Goal: Task Accomplishment & Management: Use online tool/utility

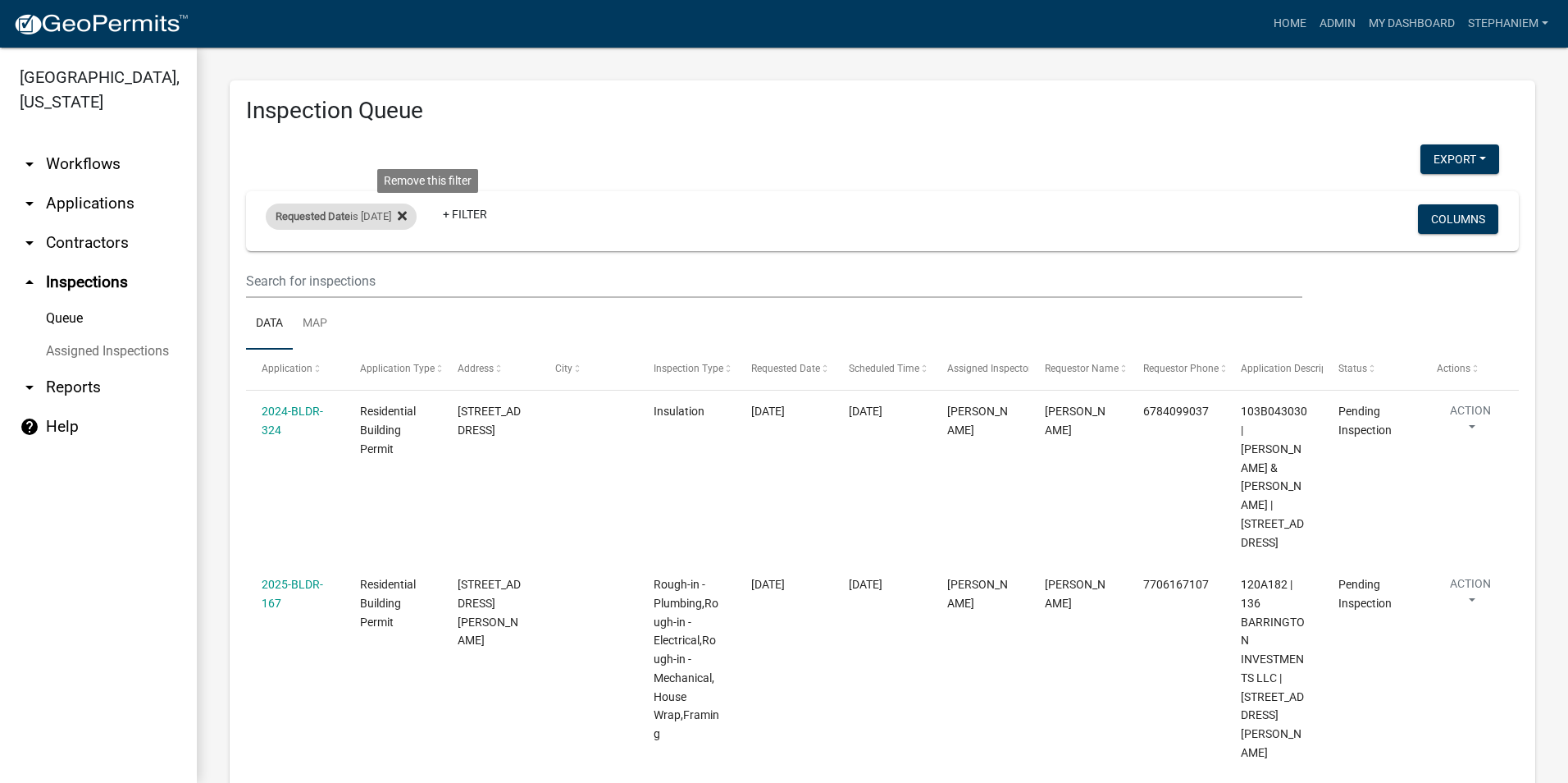
click at [406, 216] on icon at bounding box center [402, 215] width 9 height 13
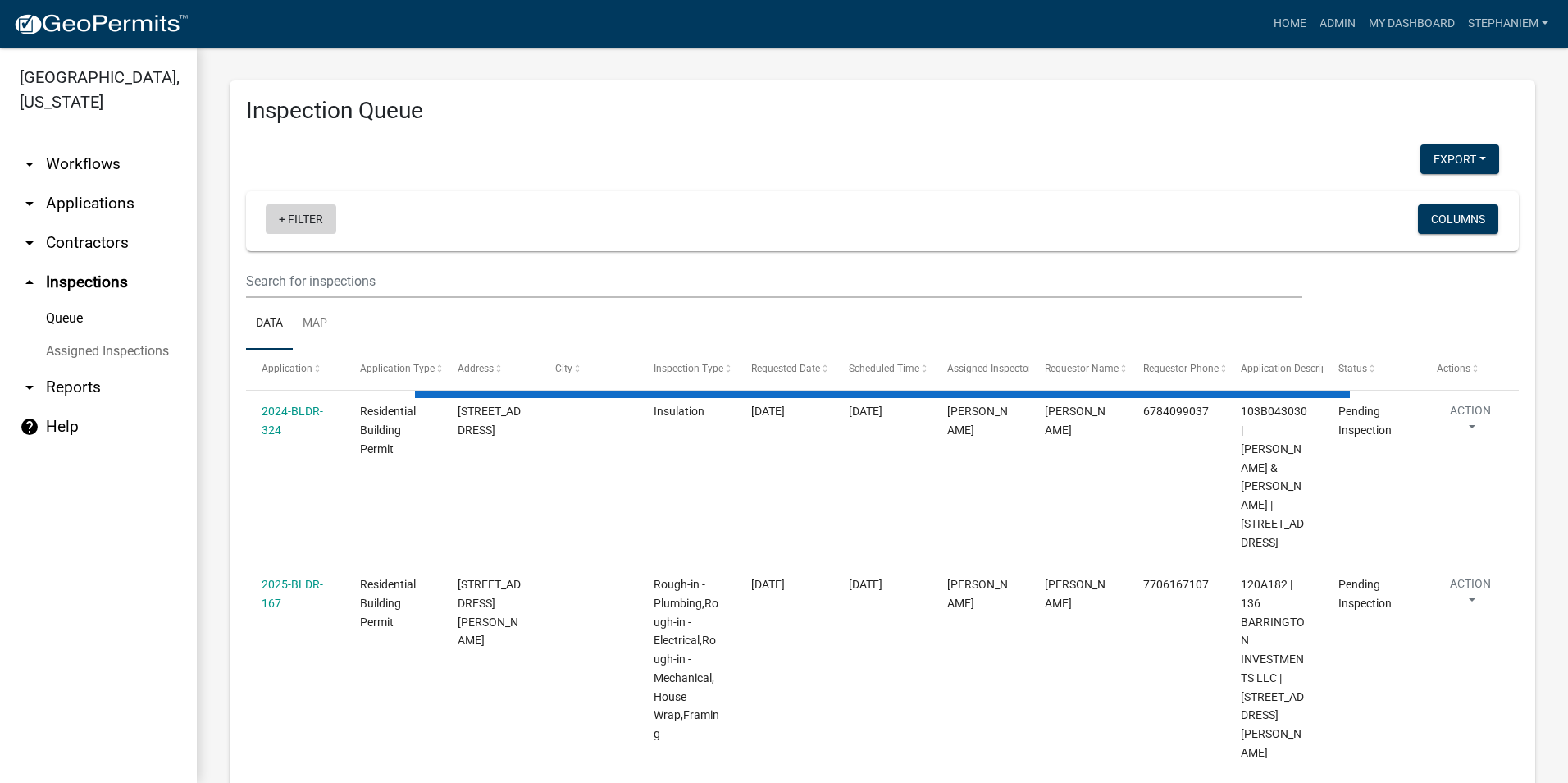
click at [331, 223] on link "+ Filter" at bounding box center [301, 219] width 71 height 29
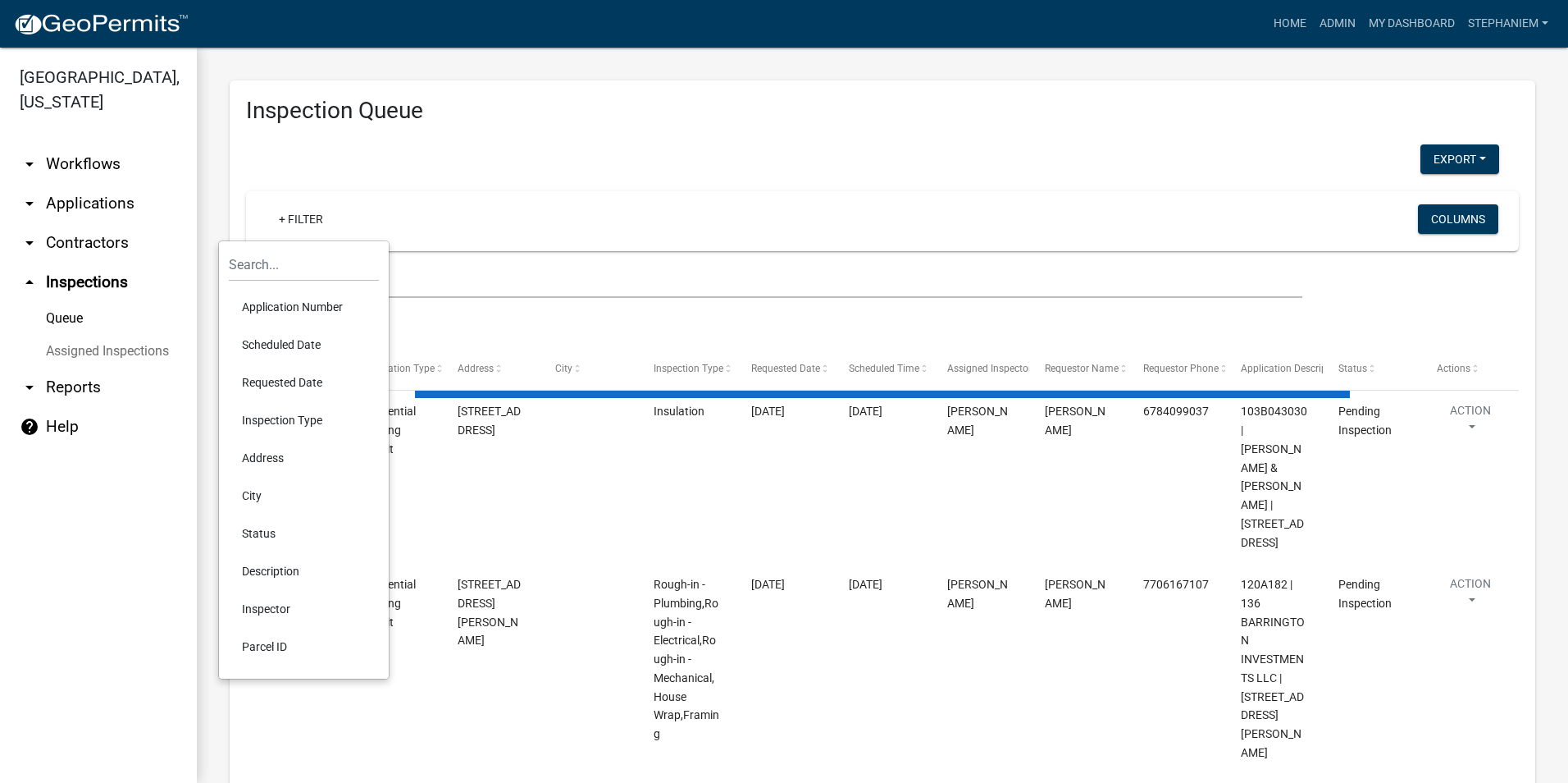
click at [299, 347] on li "Scheduled Date" at bounding box center [304, 344] width 150 height 38
select select "3: 100"
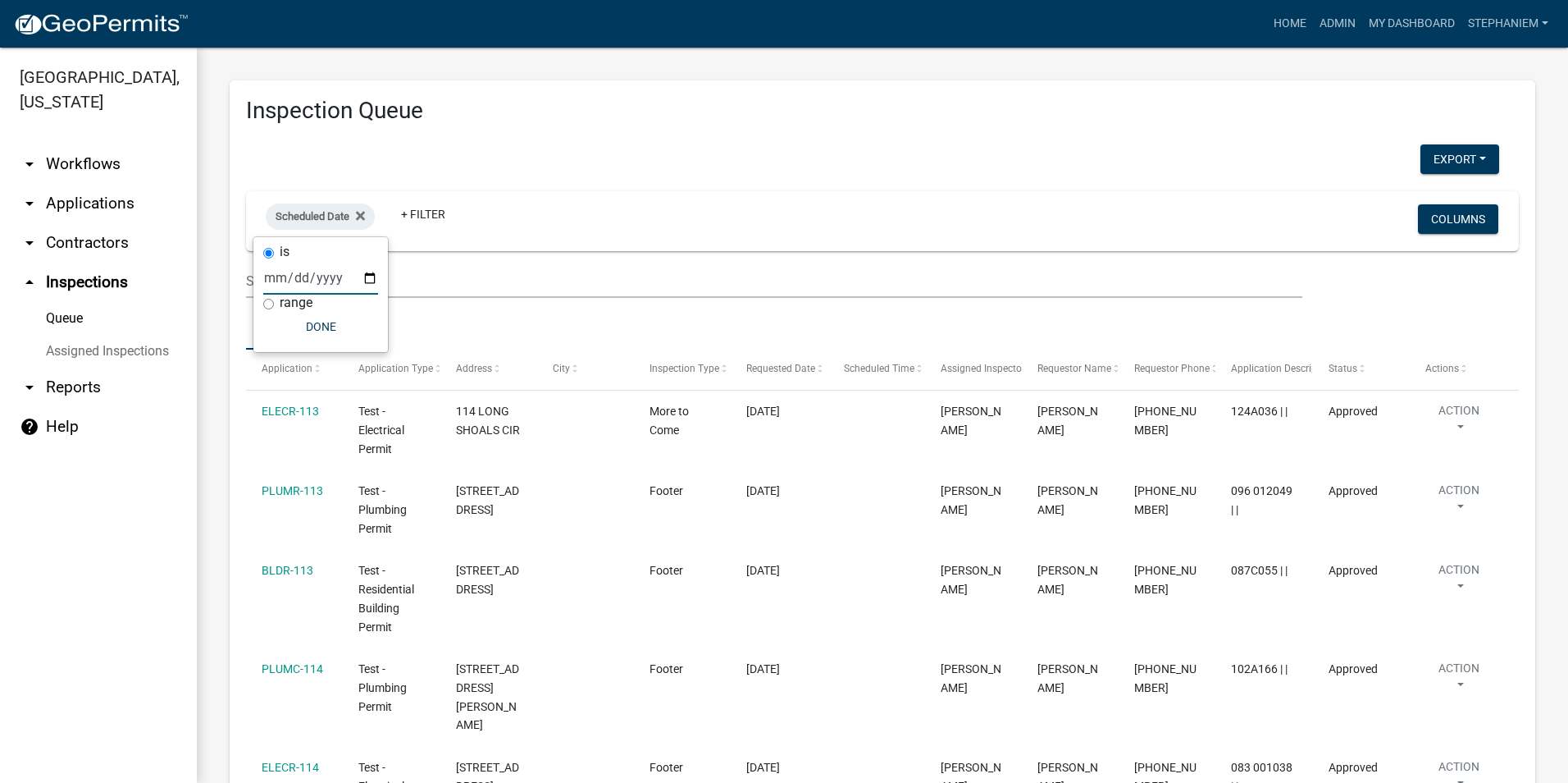
click at [371, 277] on input "date" at bounding box center [320, 277] width 115 height 34
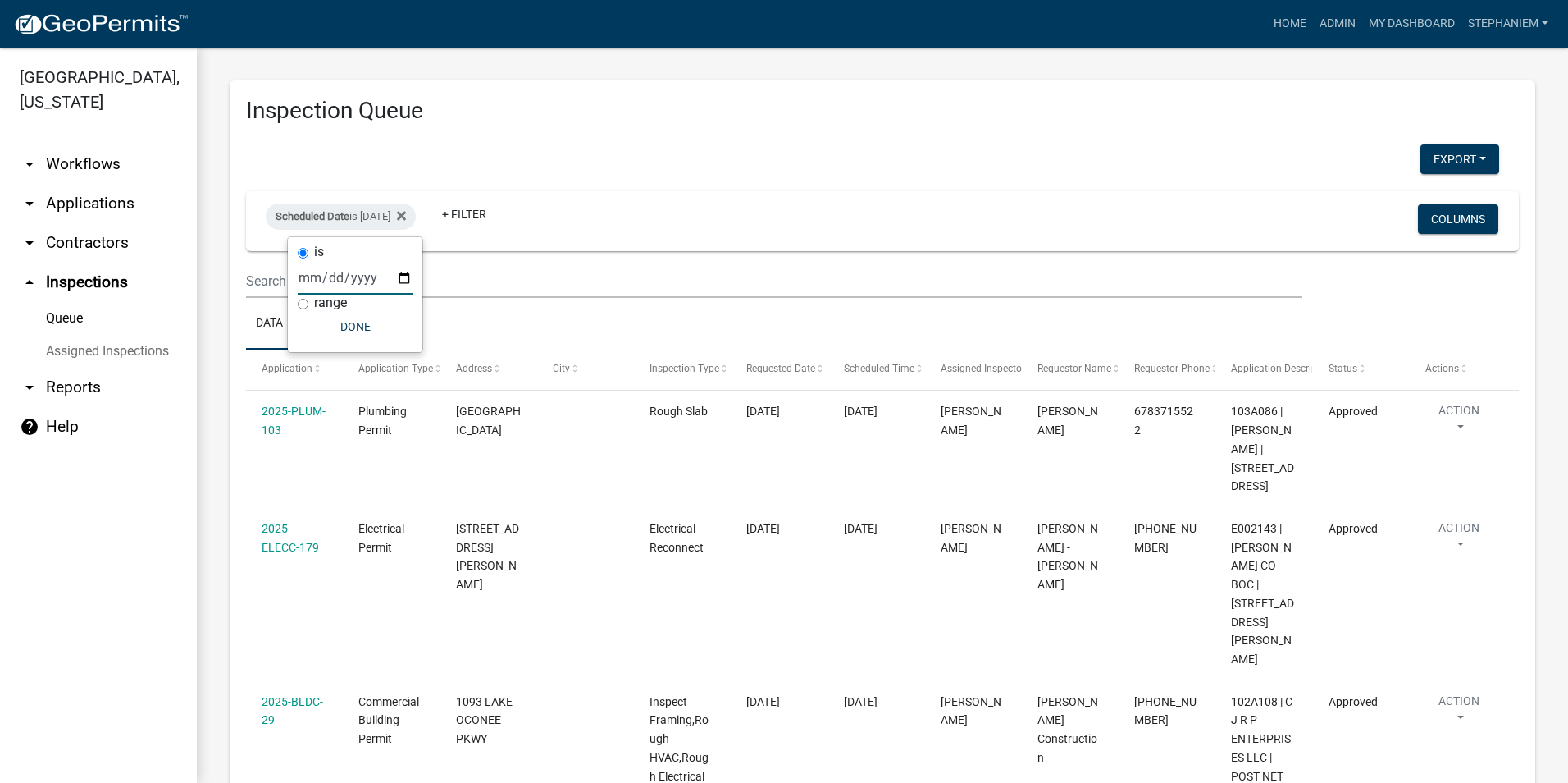
type input "[DATE]"
select select "3: 100"
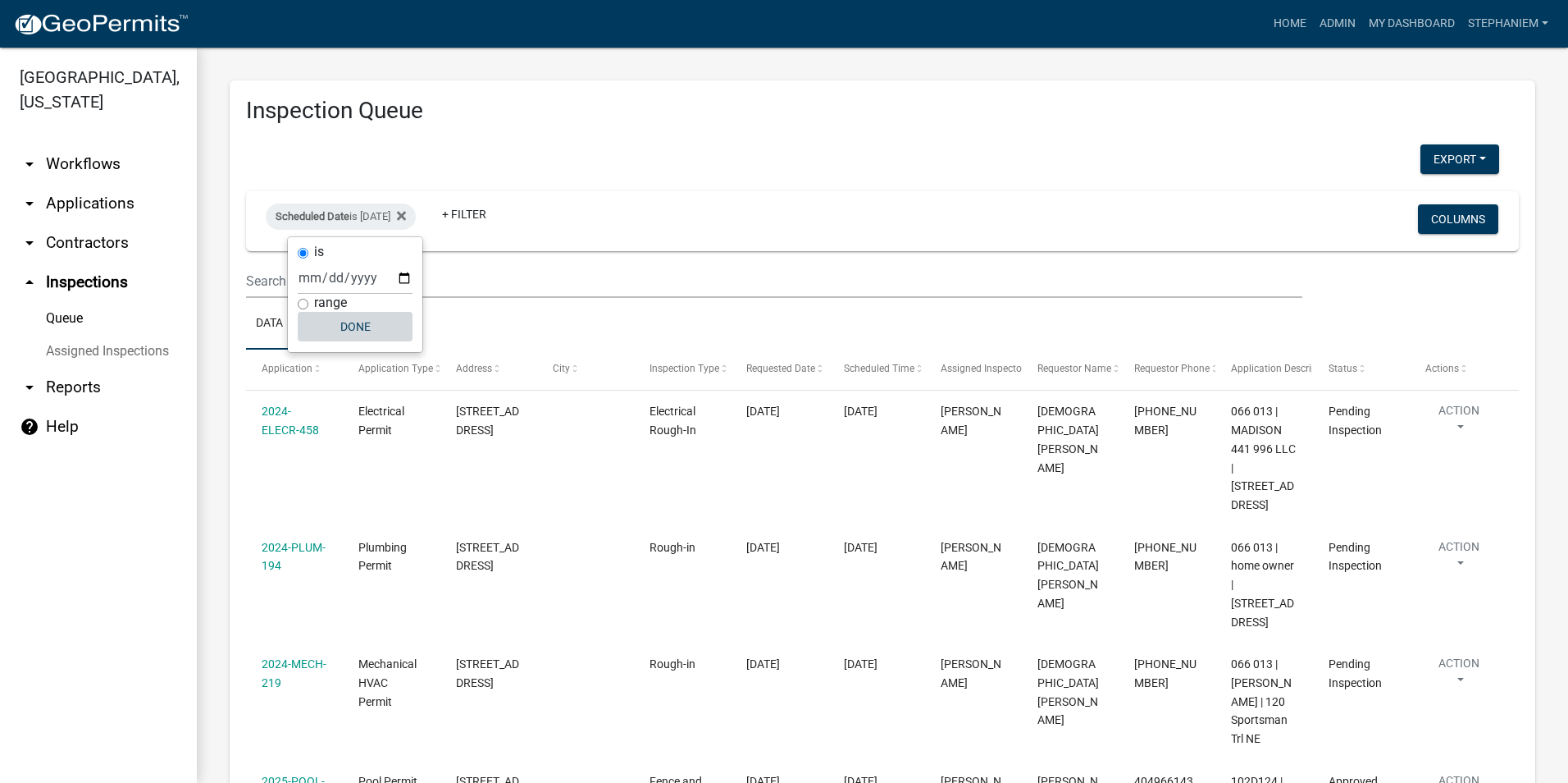
click at [382, 320] on button "Done" at bounding box center [355, 326] width 115 height 29
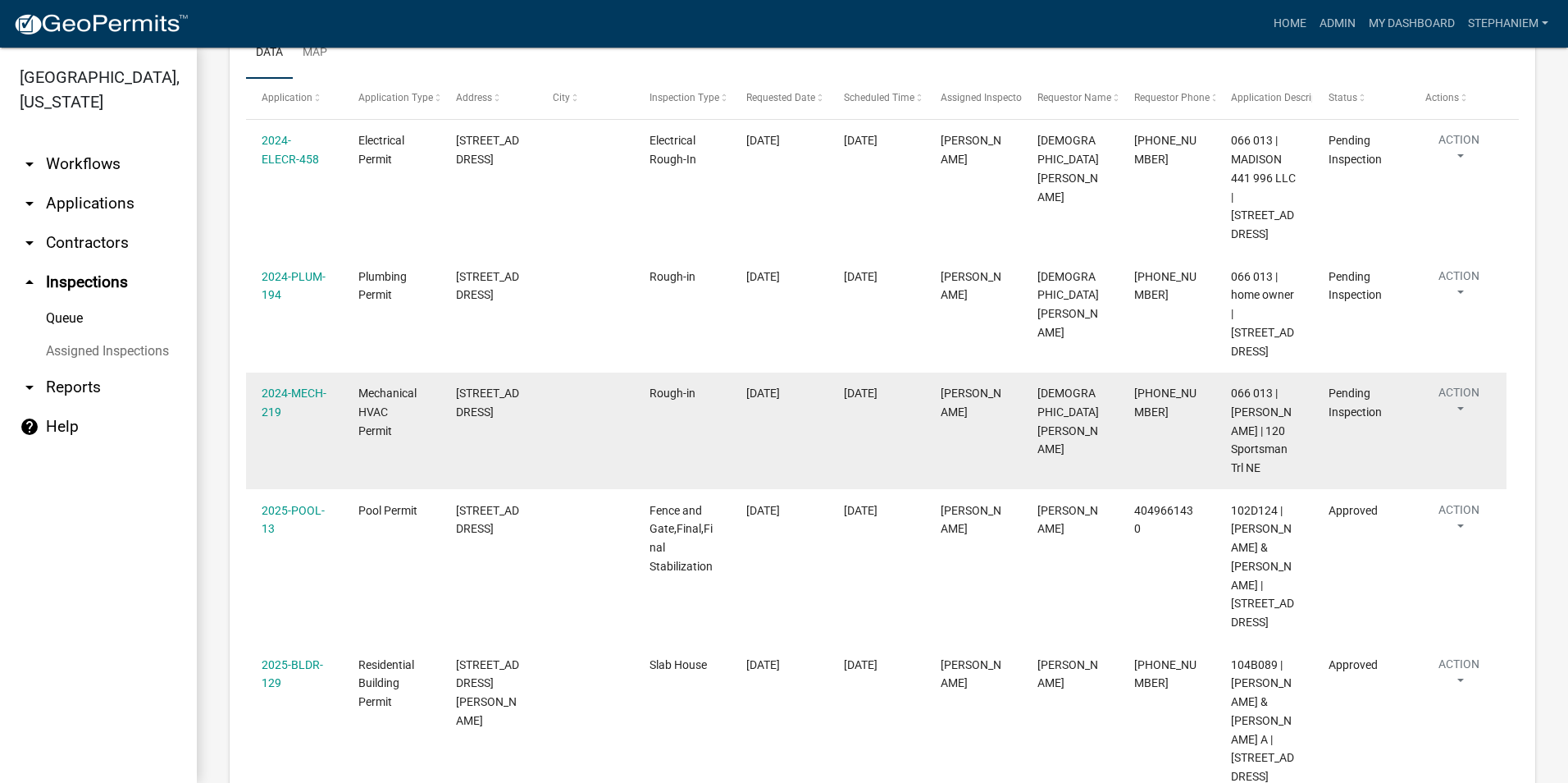
scroll to position [148, 0]
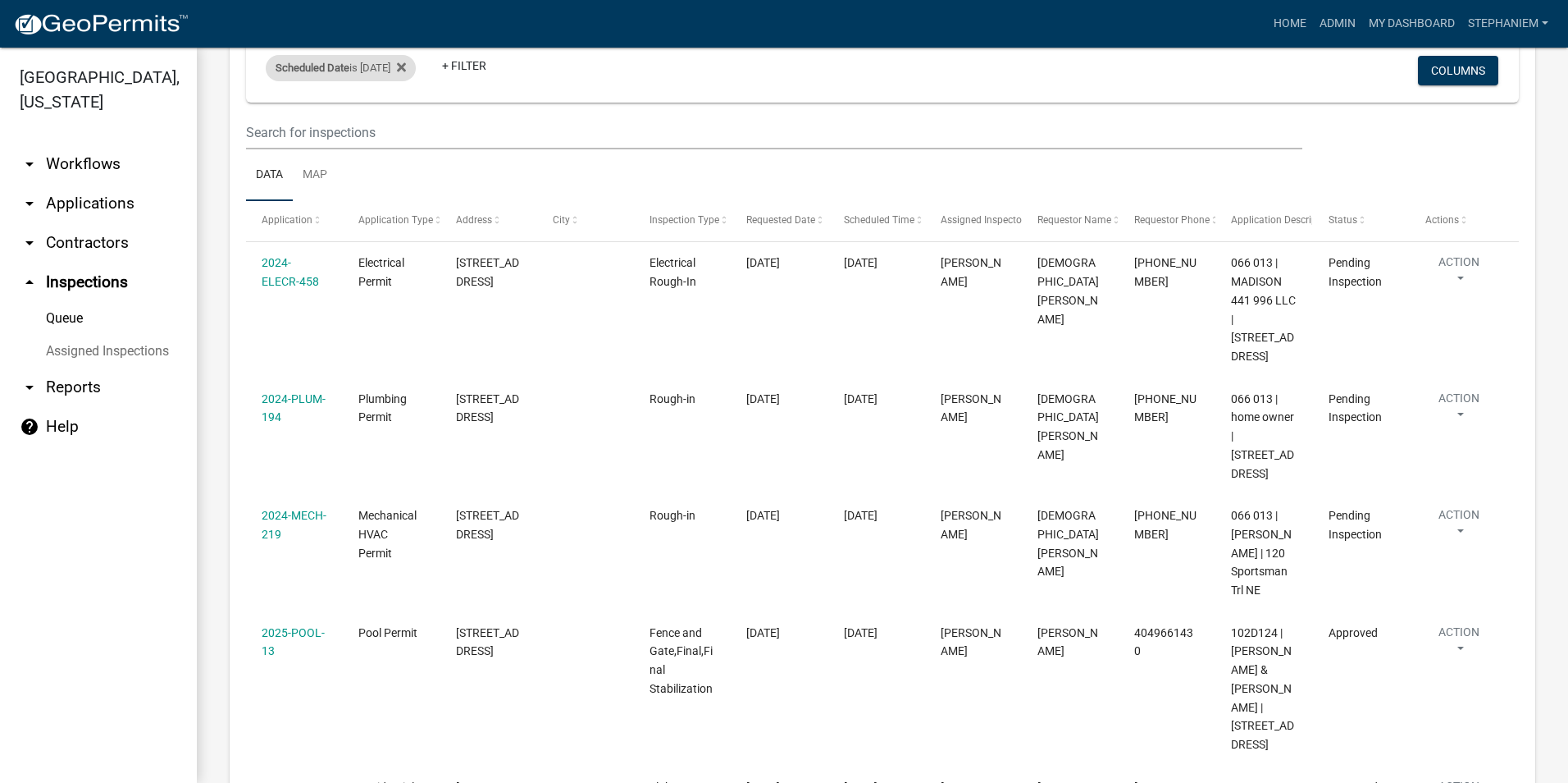
drag, startPoint x: 344, startPoint y: 70, endPoint x: 338, endPoint y: 76, distance: 8.5
click at [343, 70] on span "Scheduled Date" at bounding box center [312, 67] width 74 height 12
click at [404, 127] on input "[DATE]" at bounding box center [355, 129] width 115 height 34
type input "[DATE]"
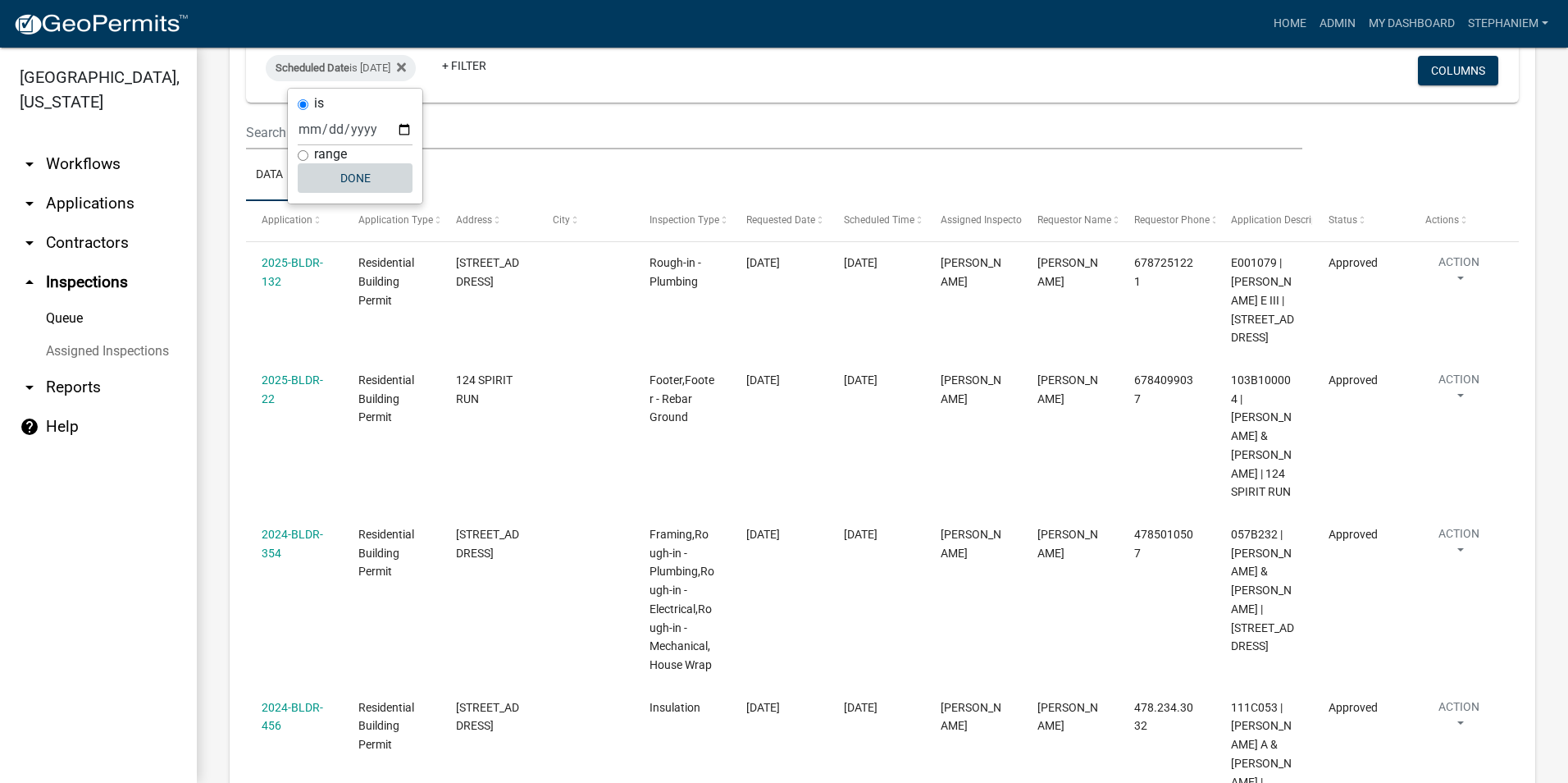
click at [348, 182] on button "Done" at bounding box center [355, 178] width 115 height 29
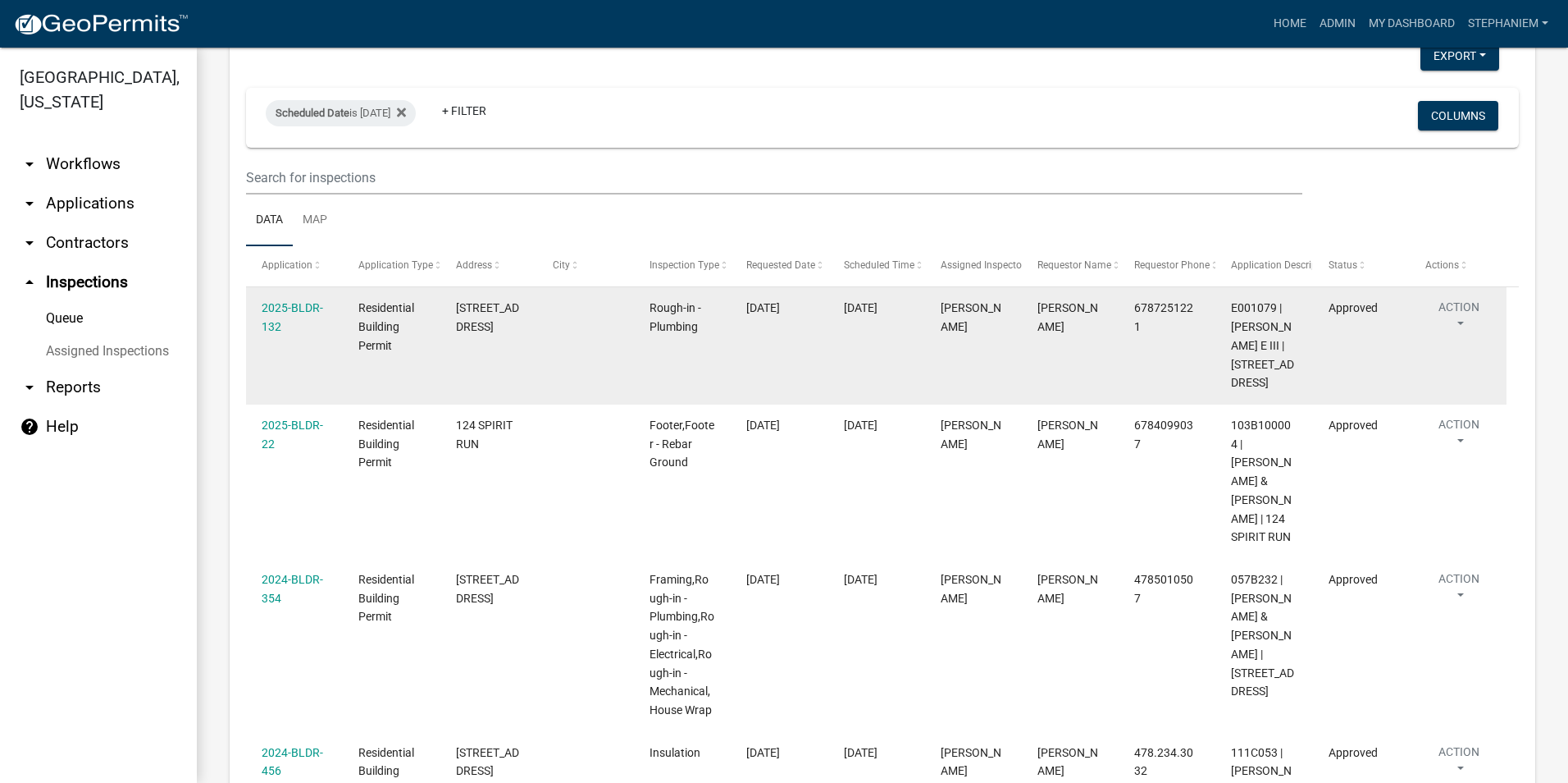
scroll to position [0, 0]
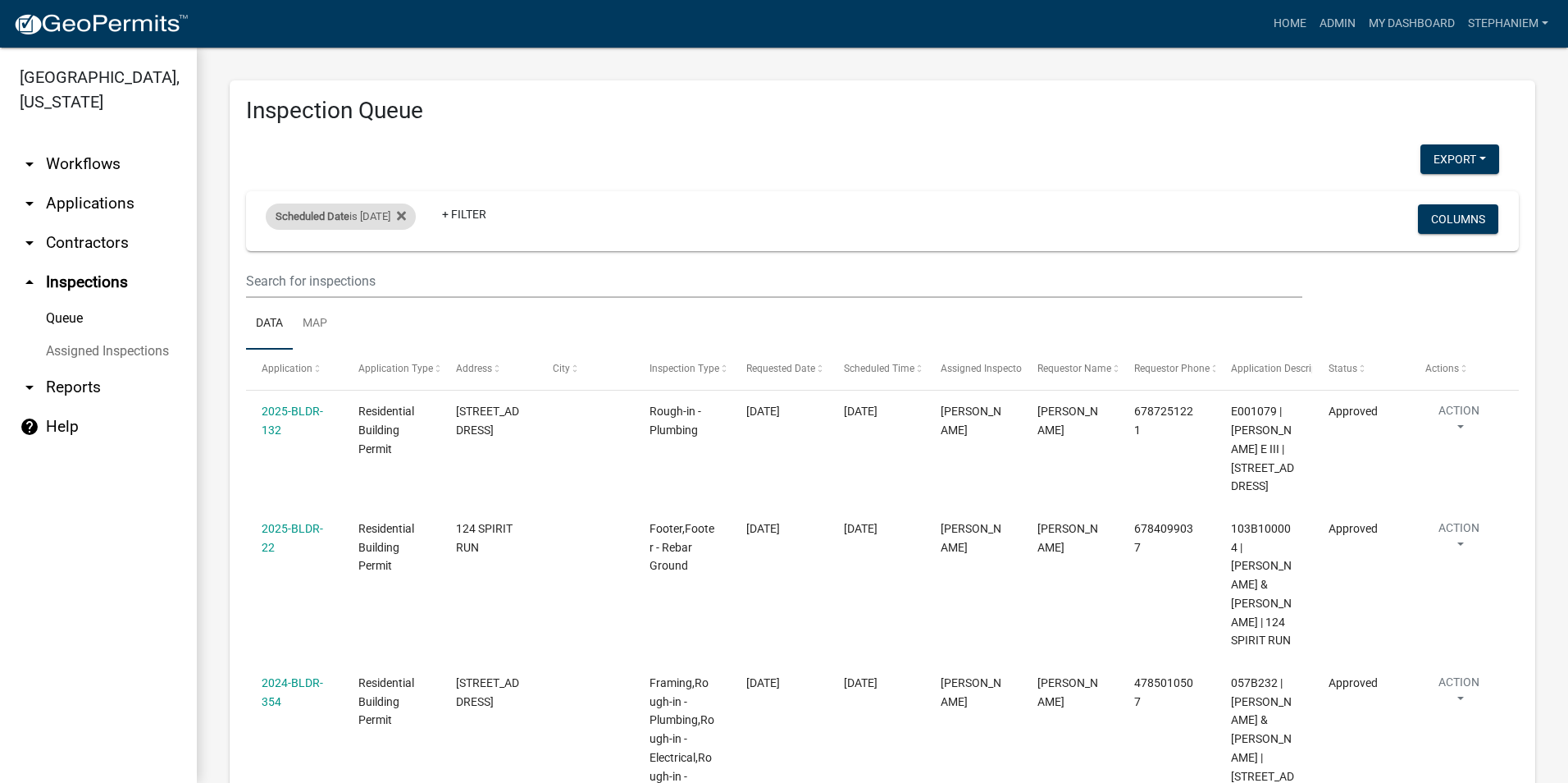
click at [406, 215] on div "Scheduled Date is [DATE]" at bounding box center [341, 217] width 150 height 26
click at [409, 275] on input "[DATE]" at bounding box center [355, 277] width 115 height 34
type input "[DATE]"
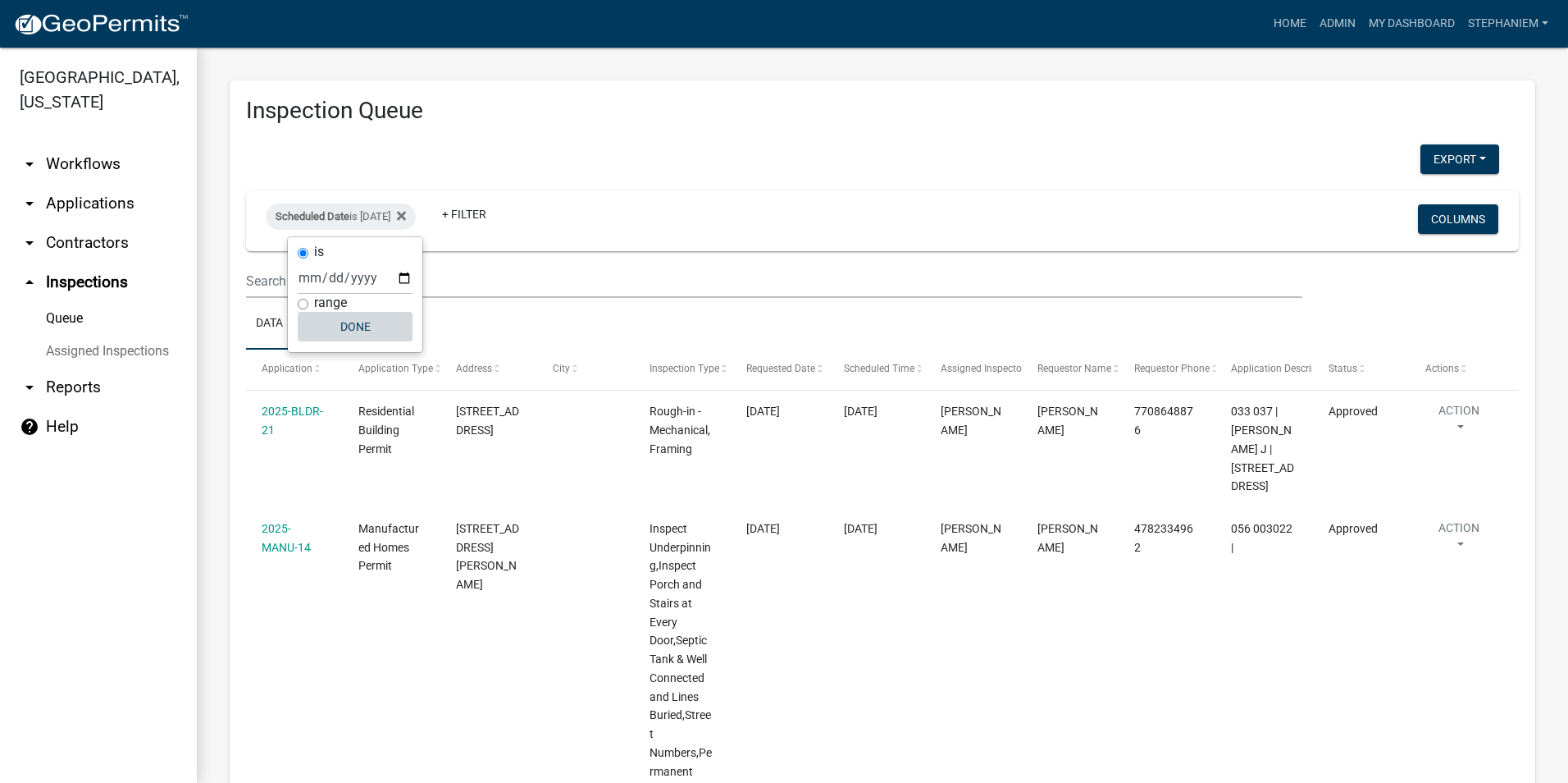
click at [359, 322] on button "Done" at bounding box center [355, 326] width 115 height 29
click at [391, 226] on div "Scheduled Date is [DATE]" at bounding box center [341, 217] width 150 height 26
click at [400, 275] on input "[DATE]" at bounding box center [355, 277] width 115 height 34
type input "[DATE]"
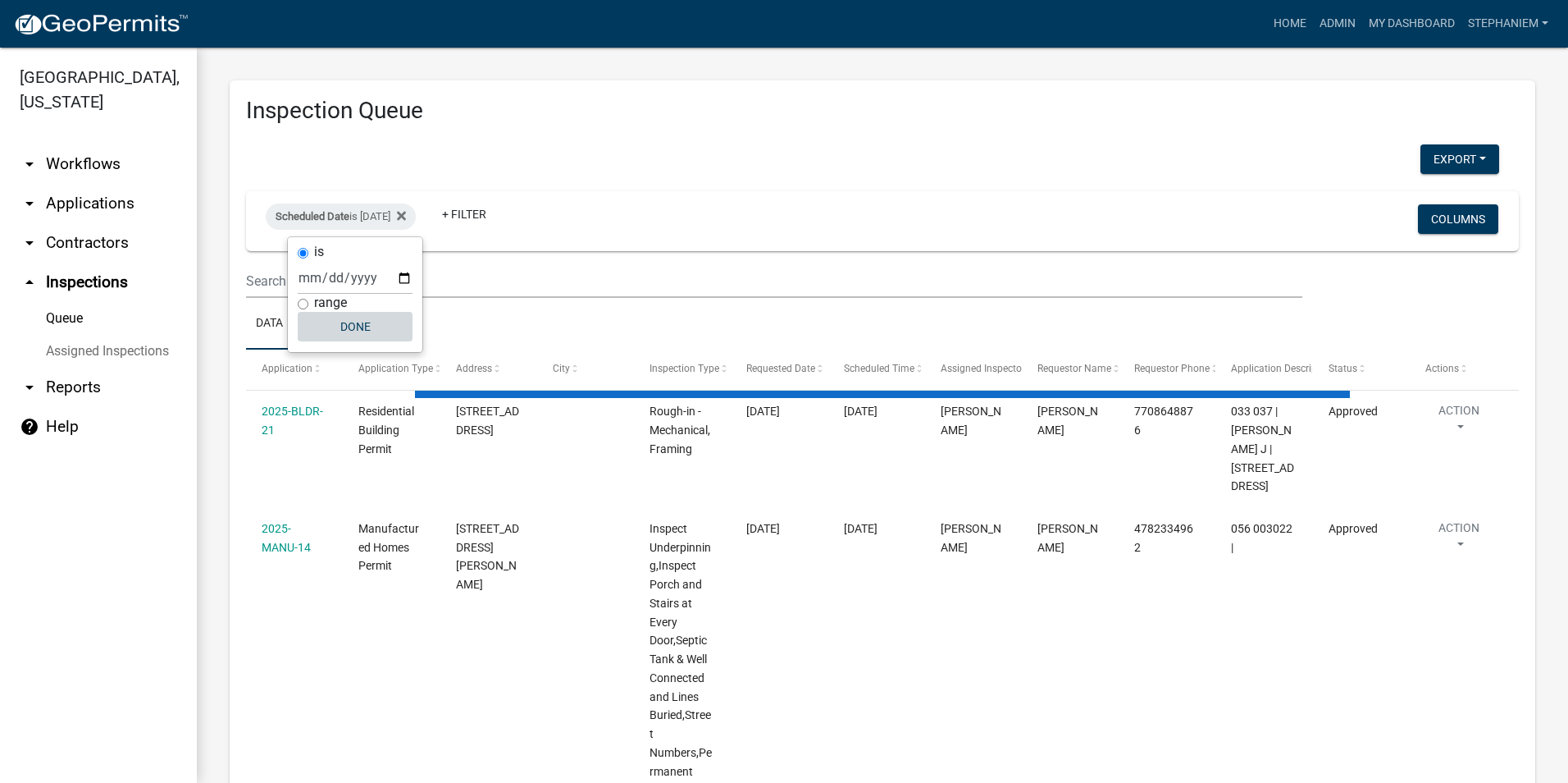
click at [361, 325] on button "Done" at bounding box center [355, 326] width 115 height 29
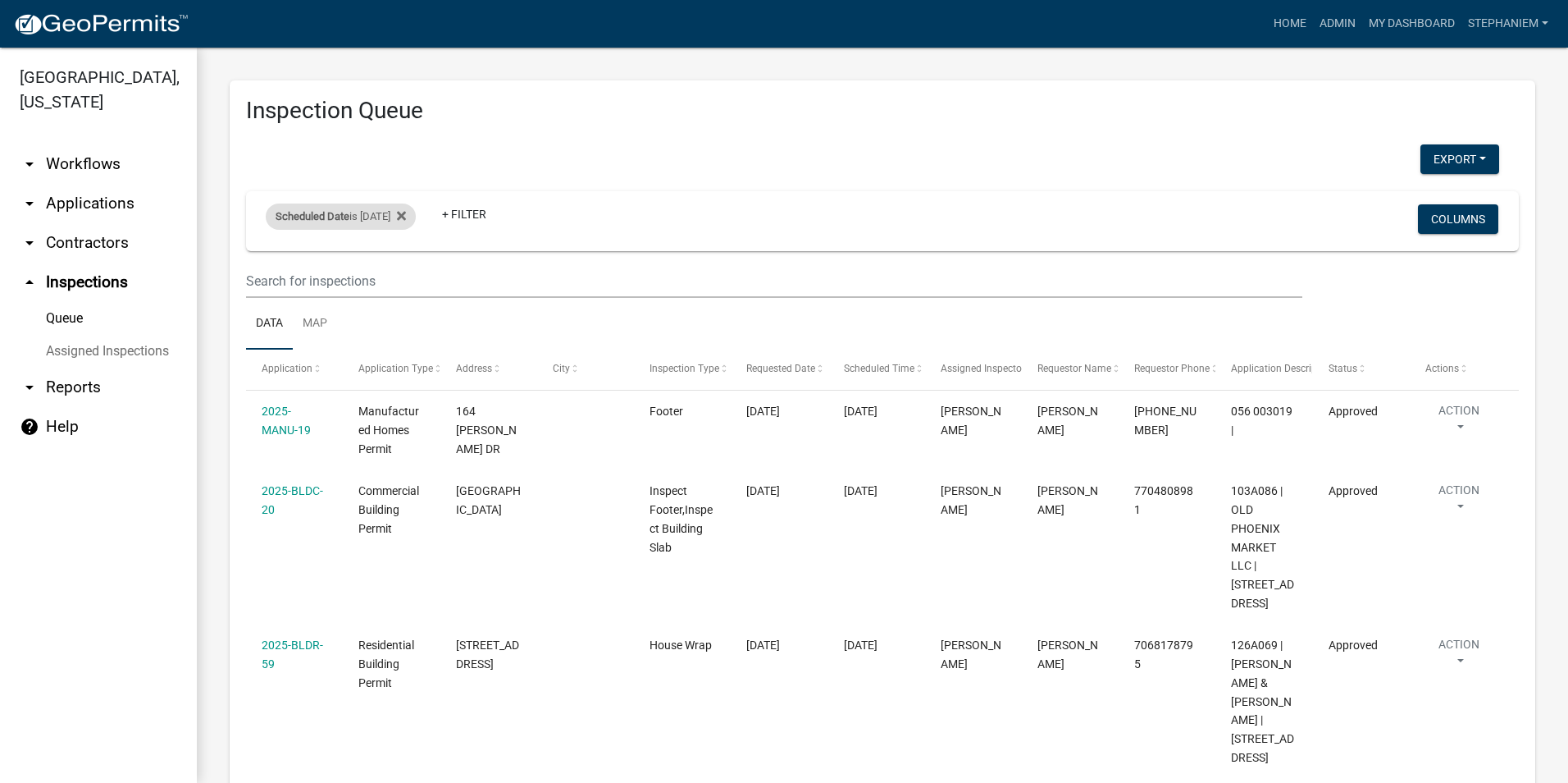
click at [402, 222] on div "Scheduled Date is [DATE]" at bounding box center [341, 217] width 150 height 26
click at [405, 275] on input "[DATE]" at bounding box center [355, 277] width 115 height 34
type input "[DATE]"
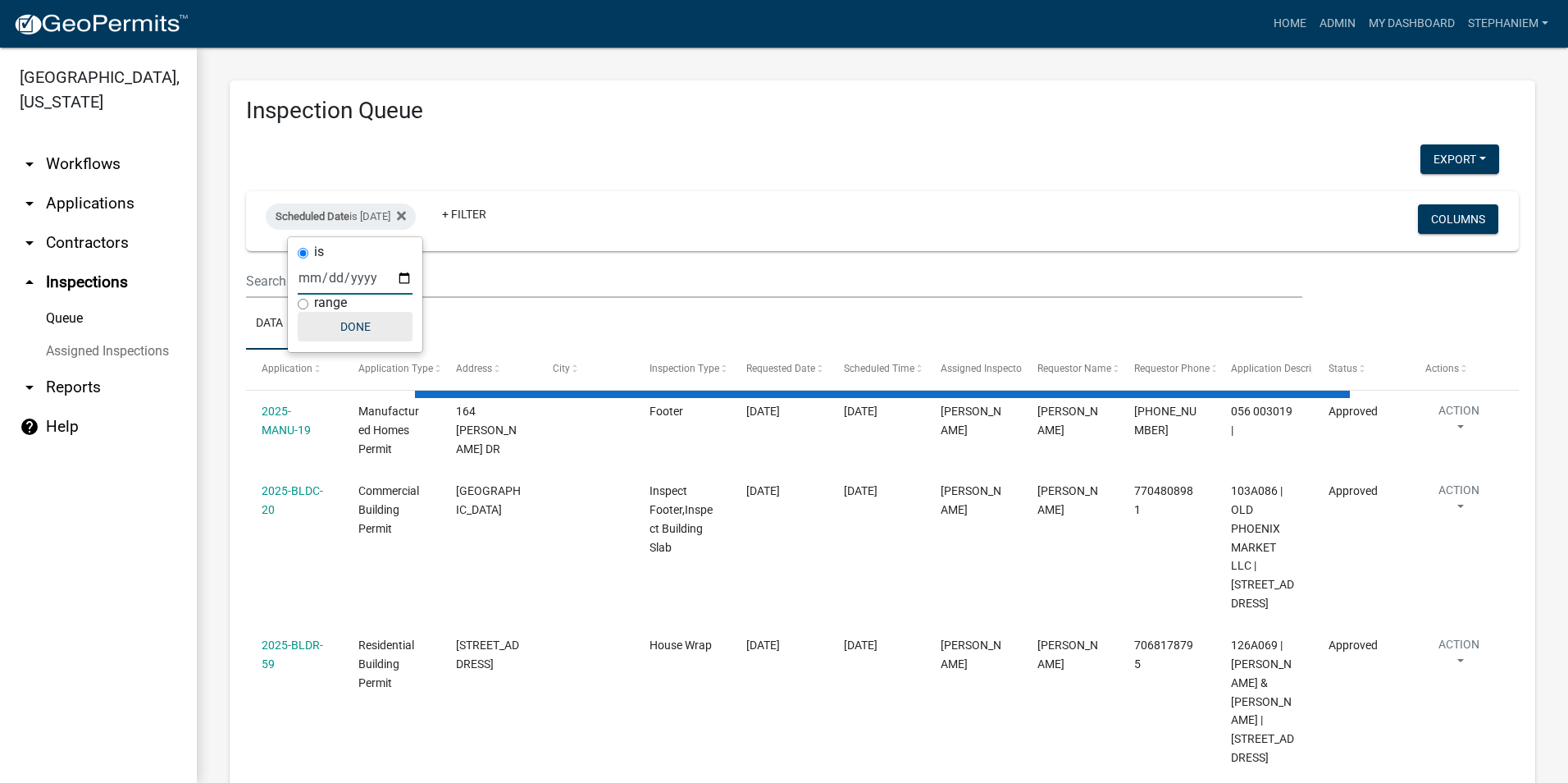
click at [366, 319] on button "Done" at bounding box center [355, 326] width 115 height 29
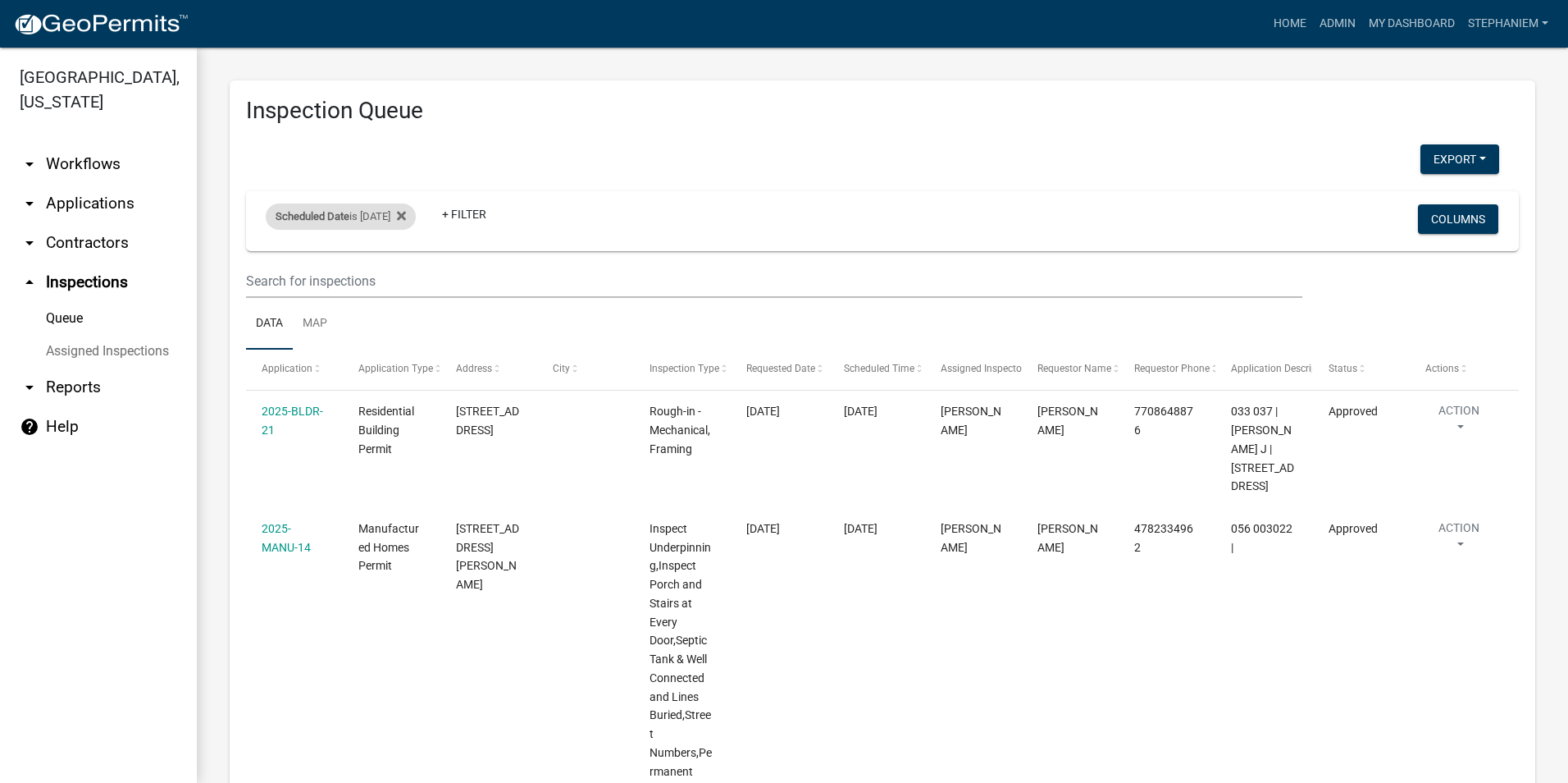
click at [367, 211] on div "Scheduled Date is [DATE]" at bounding box center [341, 217] width 150 height 26
click at [398, 273] on input "[DATE]" at bounding box center [355, 277] width 115 height 34
type input "[DATE]"
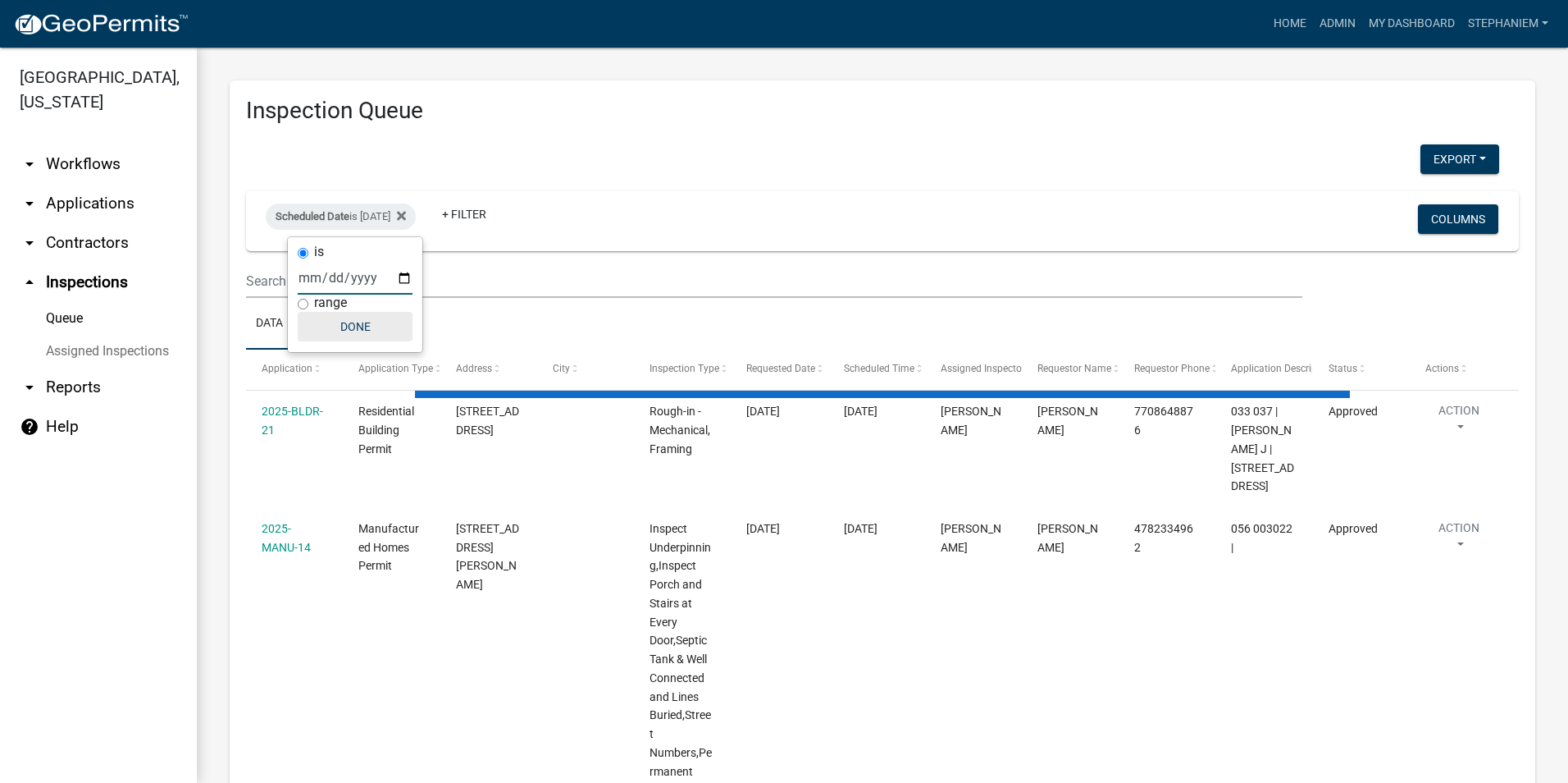
click at [377, 323] on button "Done" at bounding box center [355, 326] width 115 height 29
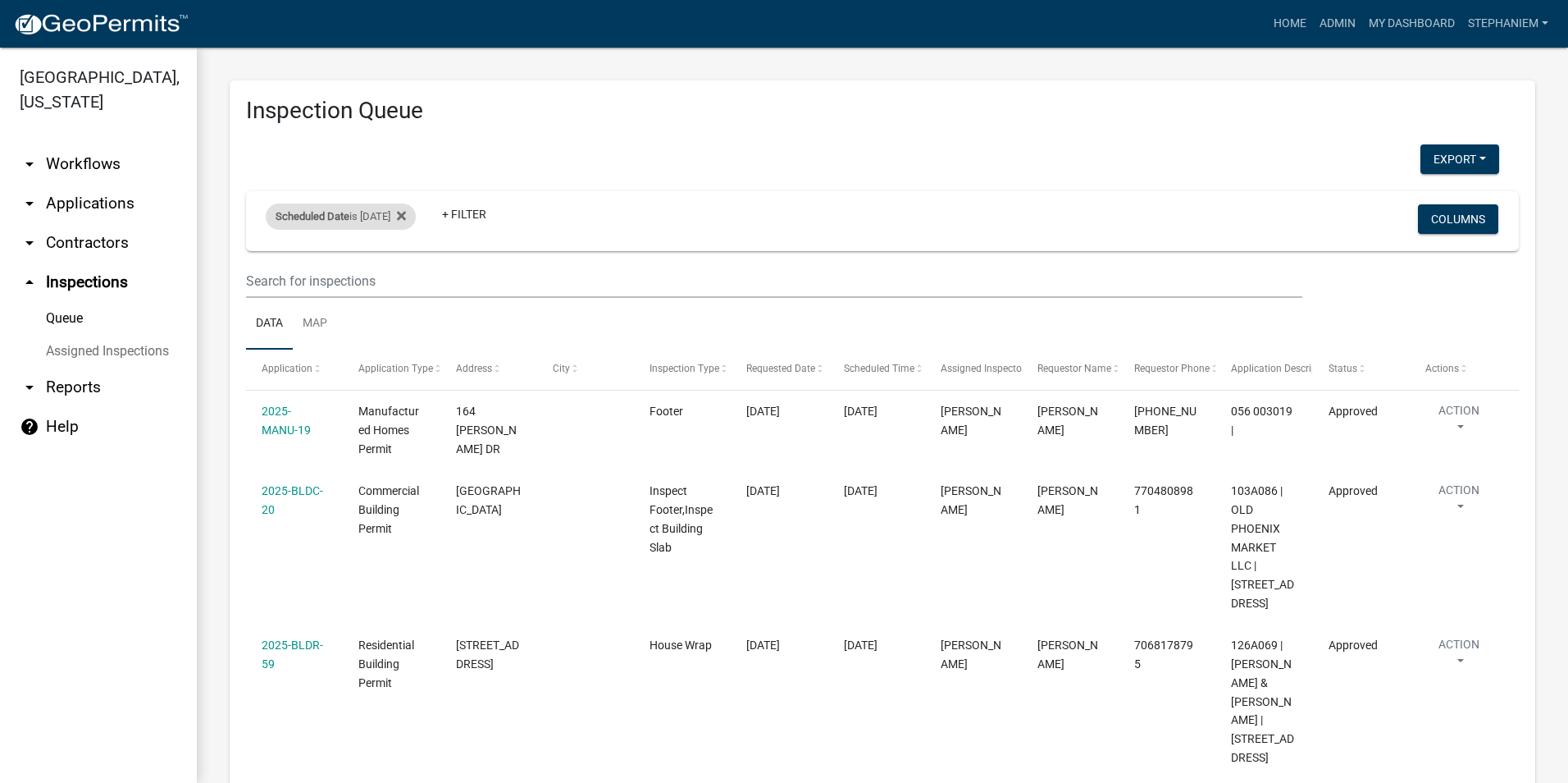
click at [358, 212] on div "Scheduled Date is [DATE]" at bounding box center [341, 217] width 150 height 26
click at [401, 274] on input "[DATE]" at bounding box center [355, 277] width 115 height 34
type input "[DATE]"
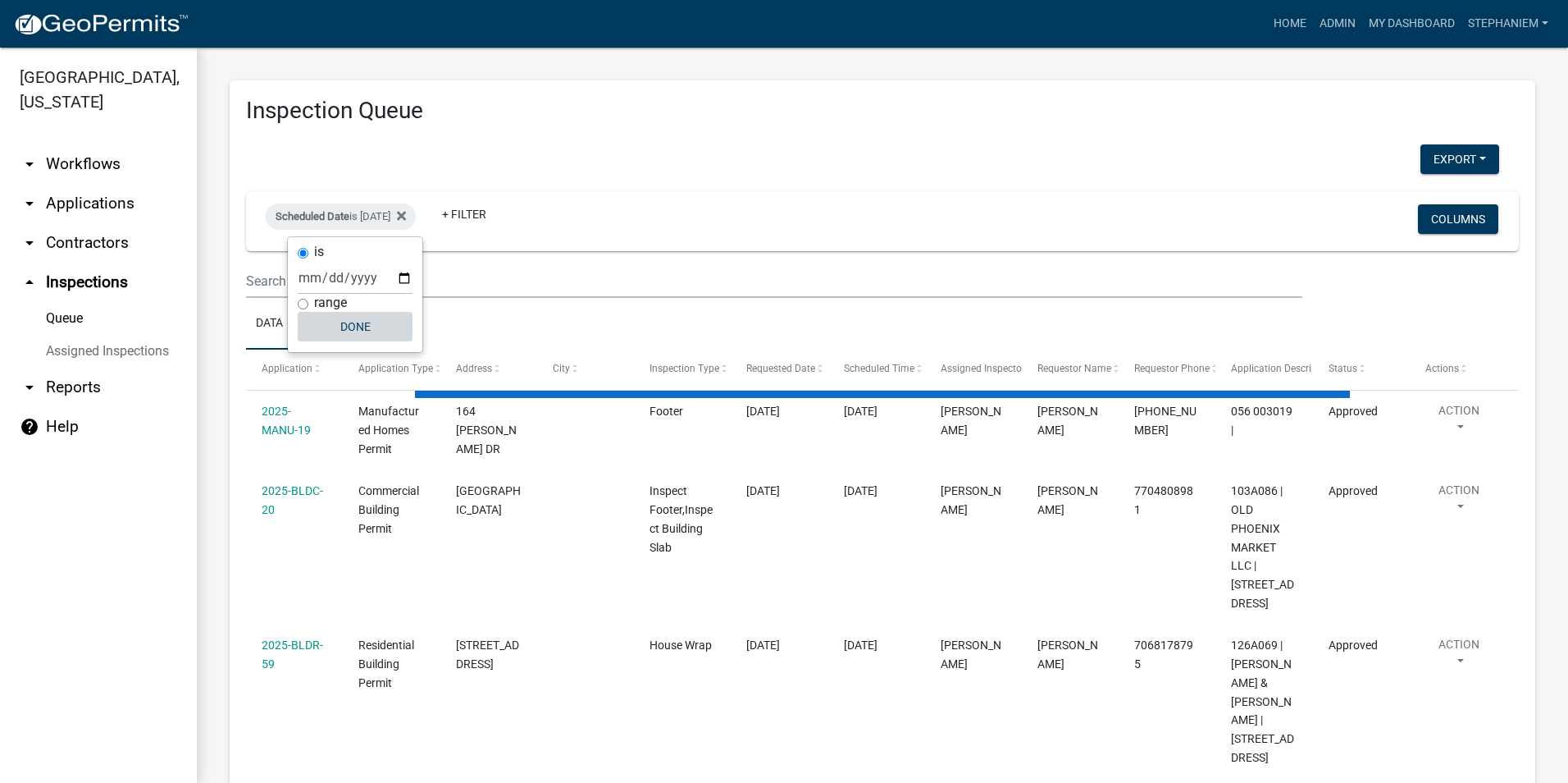
click at [374, 328] on button "Done" at bounding box center [355, 326] width 115 height 29
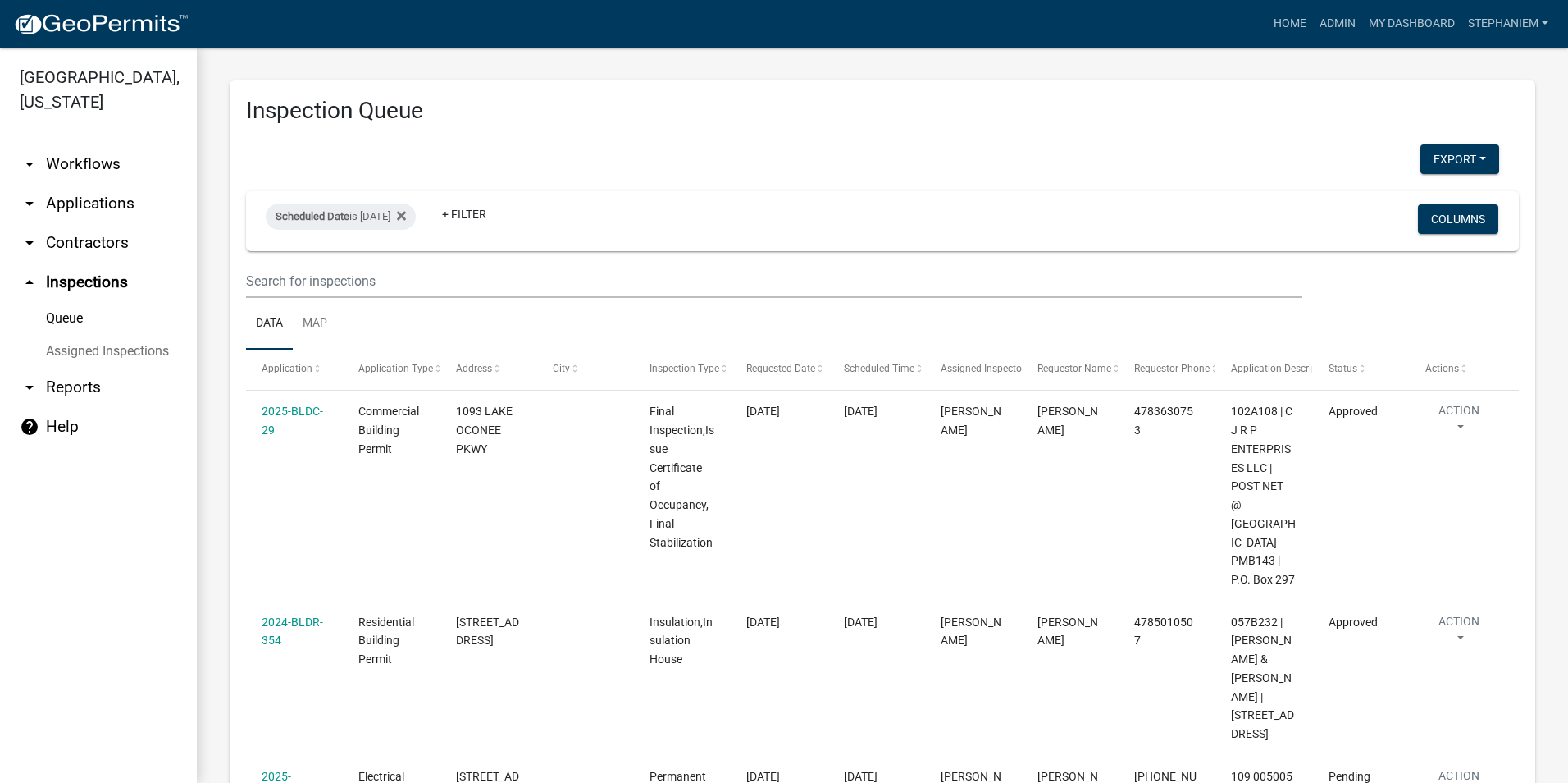
click at [85, 196] on link "arrow_drop_down Applications" at bounding box center [98, 204] width 197 height 40
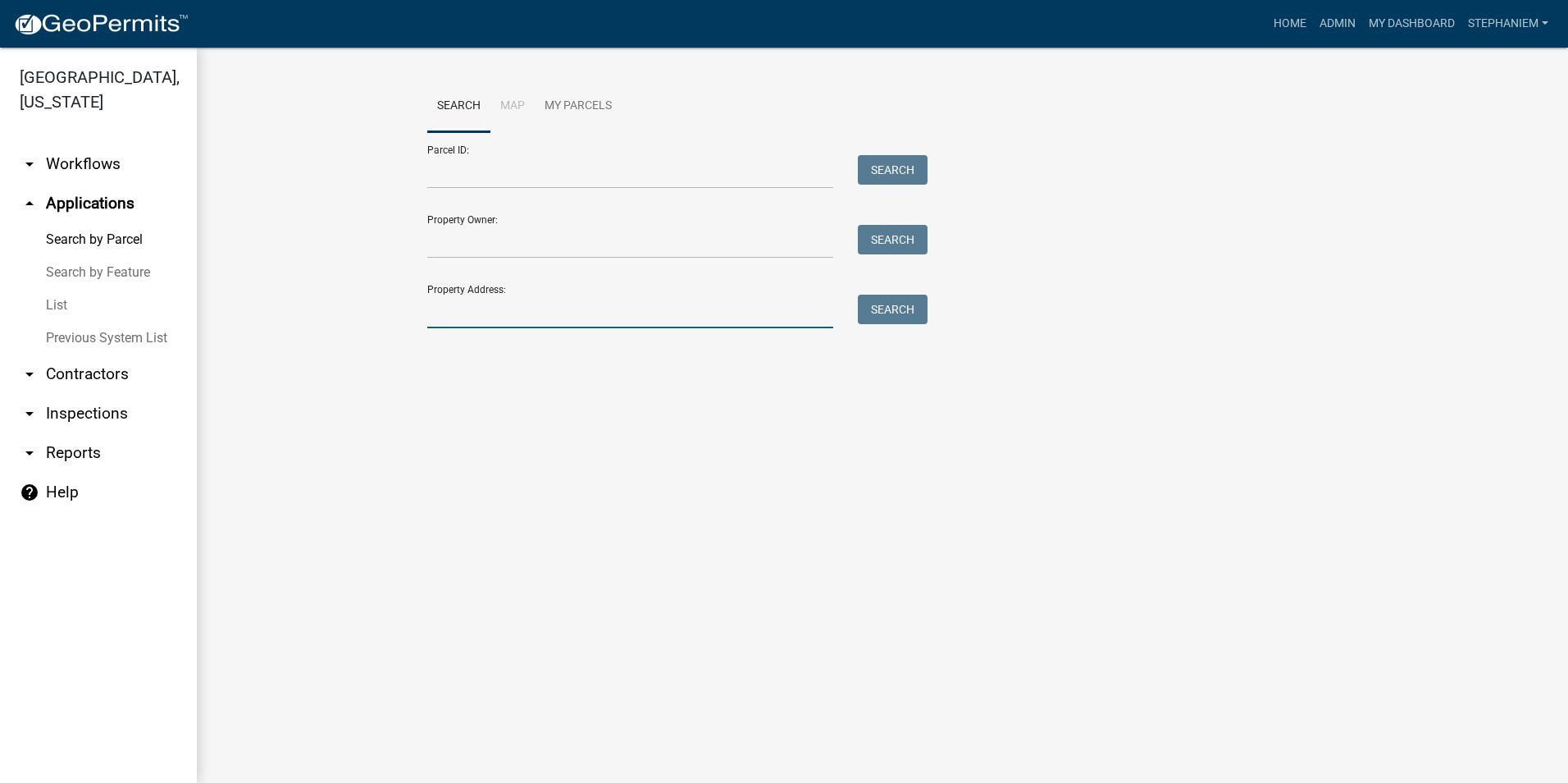
click at [511, 322] on input "Property Address:" at bounding box center [630, 311] width 406 height 34
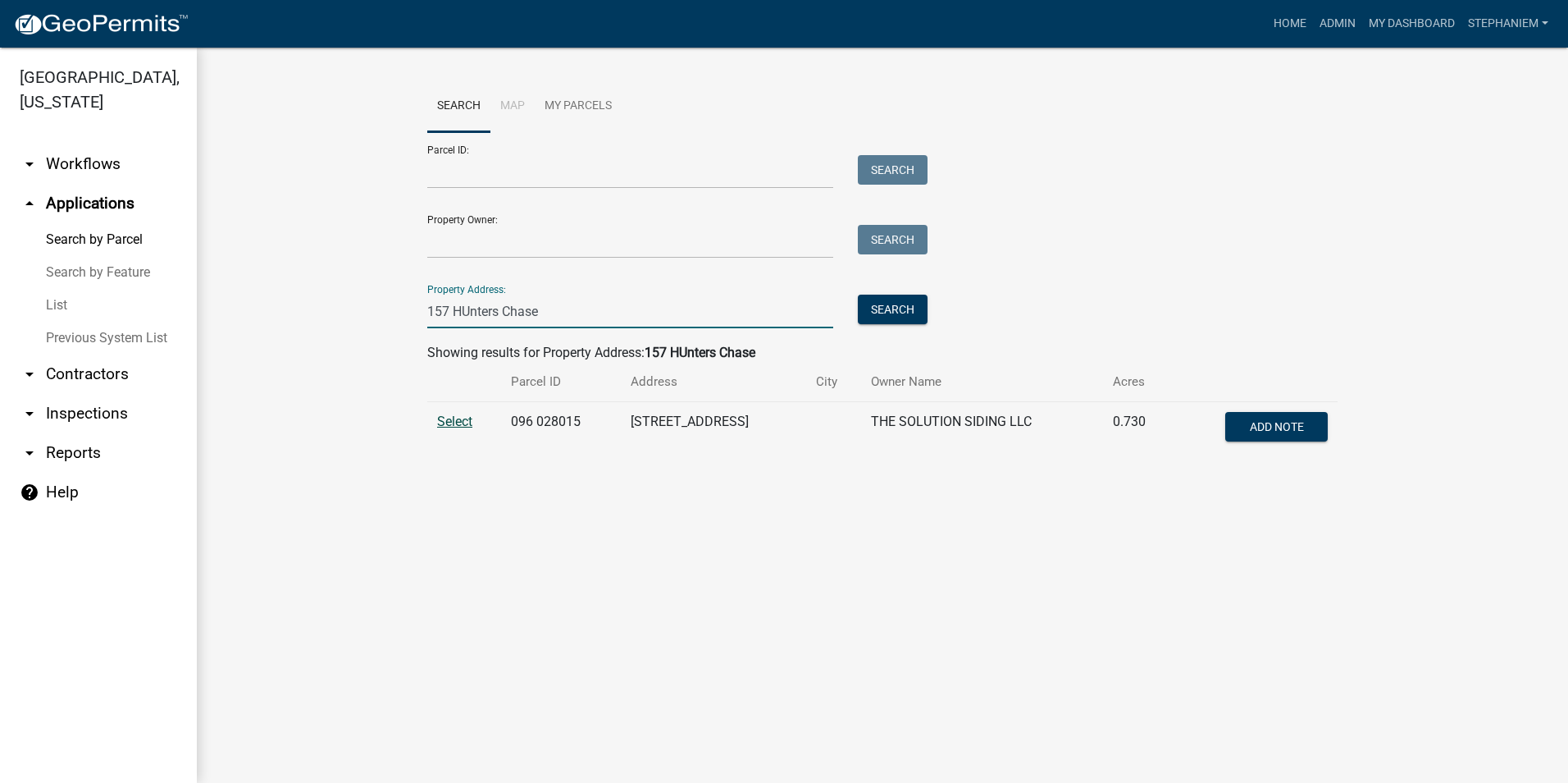
type input "157 HUnters Chase"
click at [438, 420] on span "Select" at bounding box center [455, 421] width 35 height 16
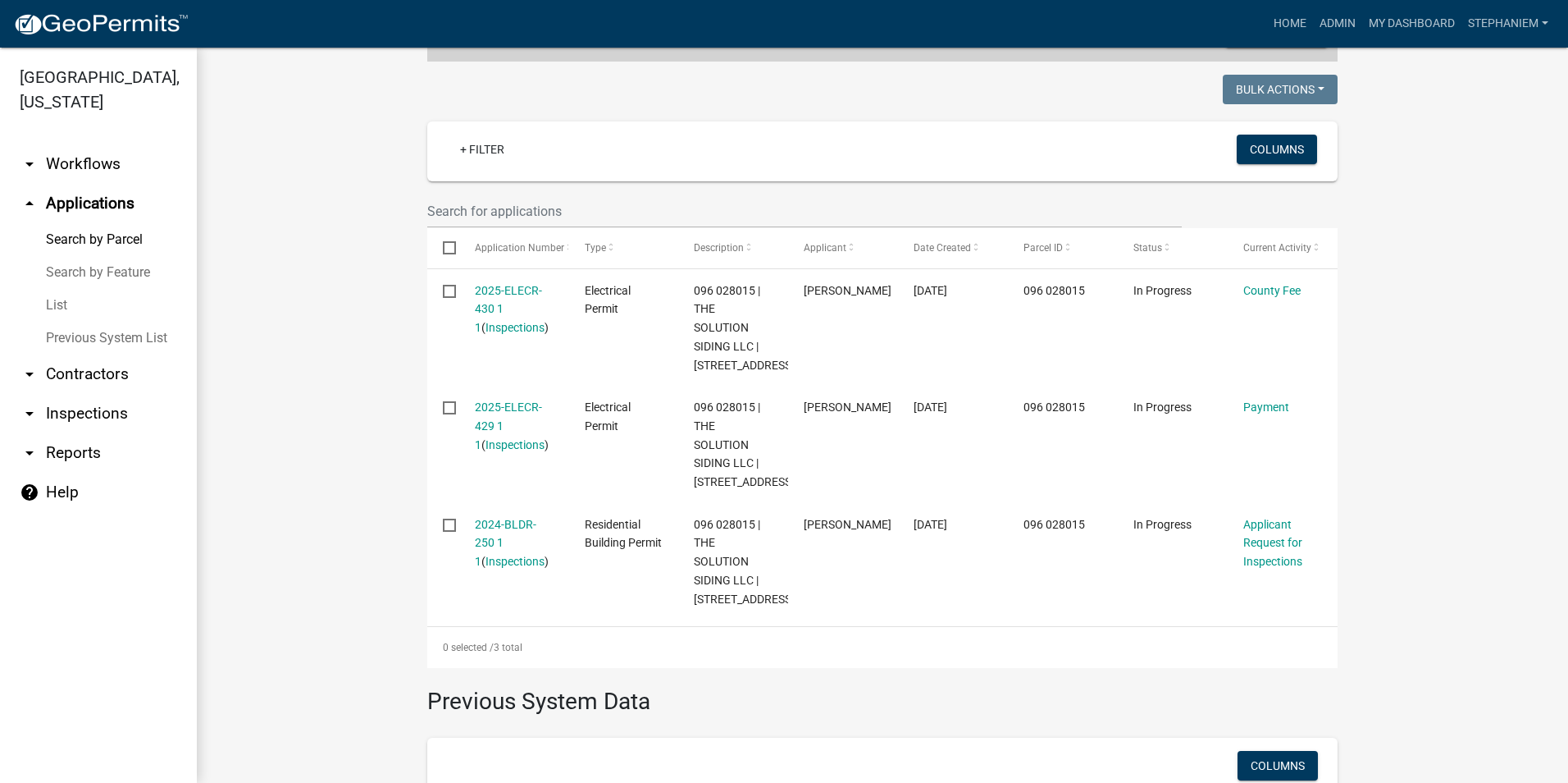
scroll to position [410, 0]
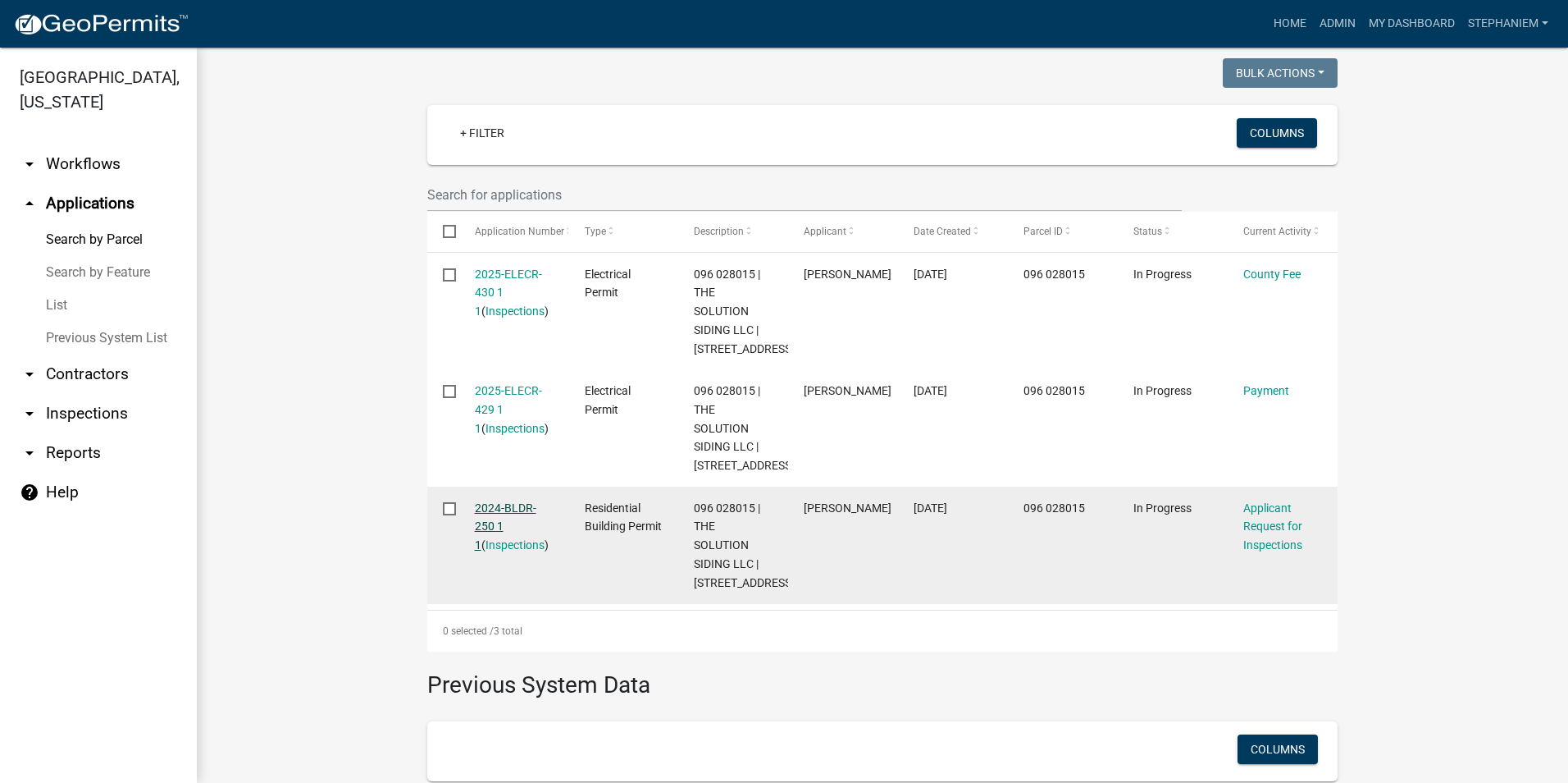
click at [477, 539] on link "2024-BLDR-250 1 1" at bounding box center [505, 527] width 61 height 51
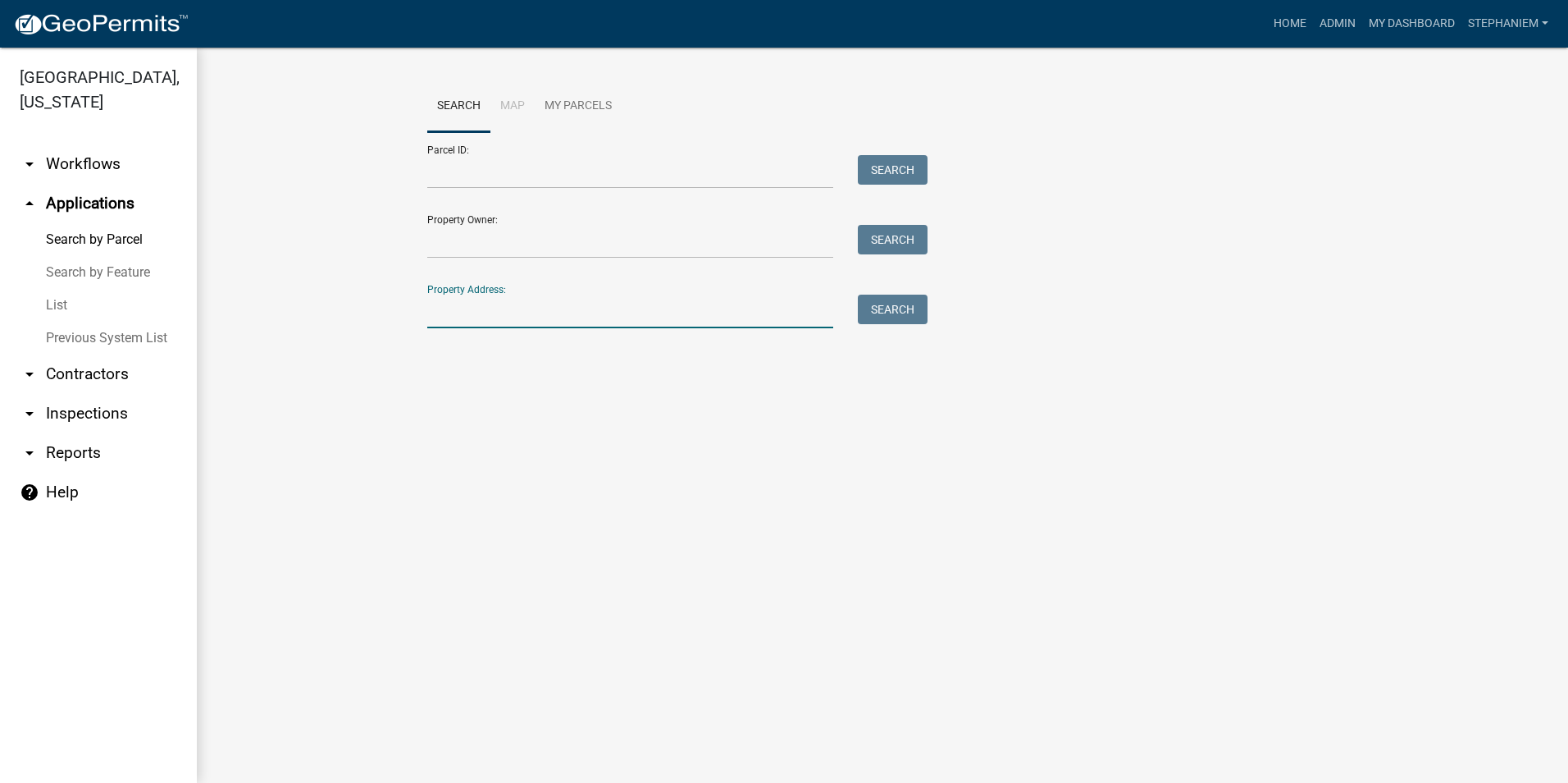
click at [487, 306] on input "Property Address:" at bounding box center [630, 311] width 406 height 34
type input "113 Serenity point"
click at [877, 292] on div "Property Address: [STREET_ADDRESS] Search" at bounding box center [673, 300] width 492 height 57
click at [872, 306] on button "Search" at bounding box center [892, 309] width 70 height 29
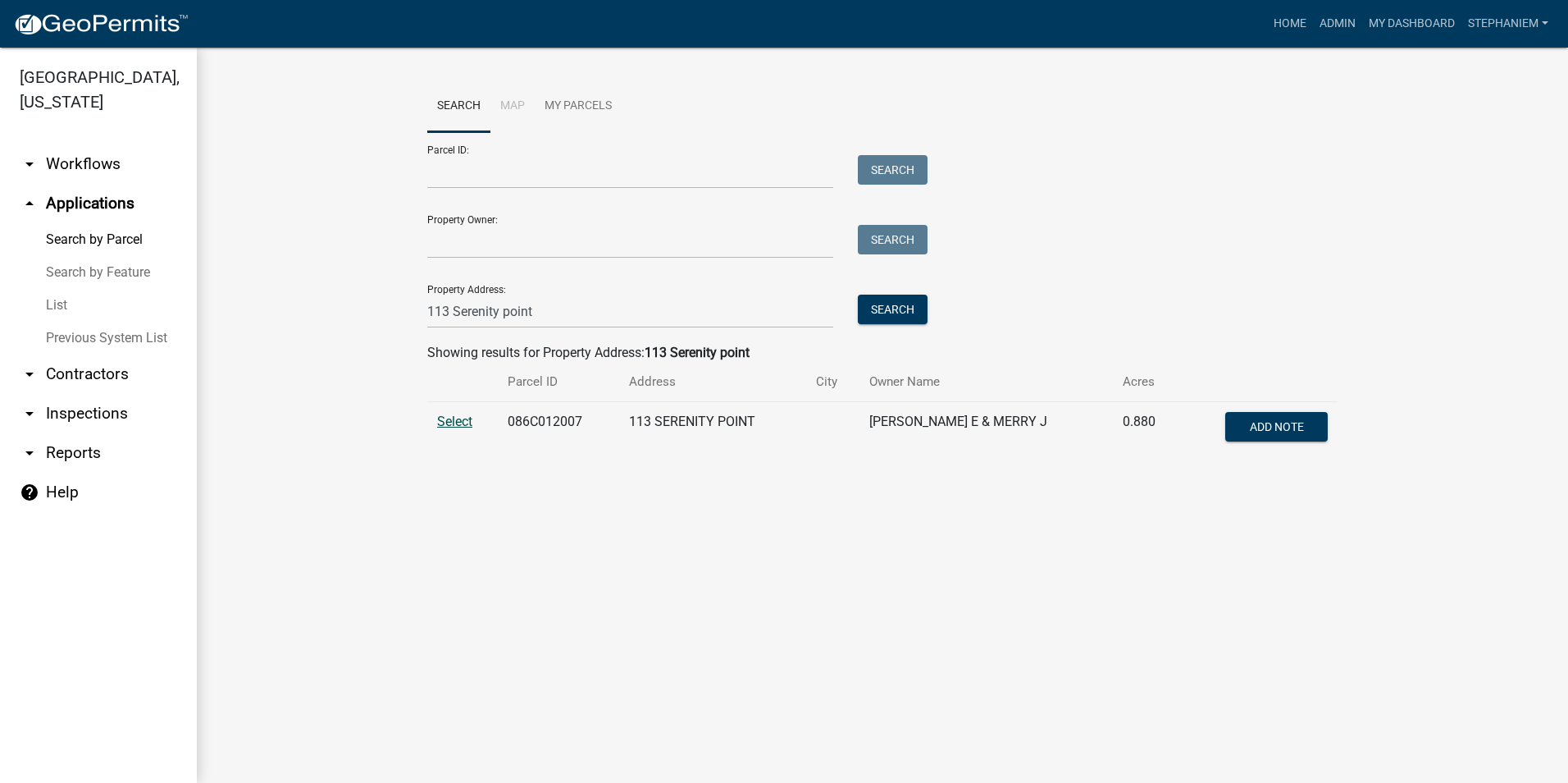
click at [455, 420] on span "Select" at bounding box center [455, 421] width 35 height 16
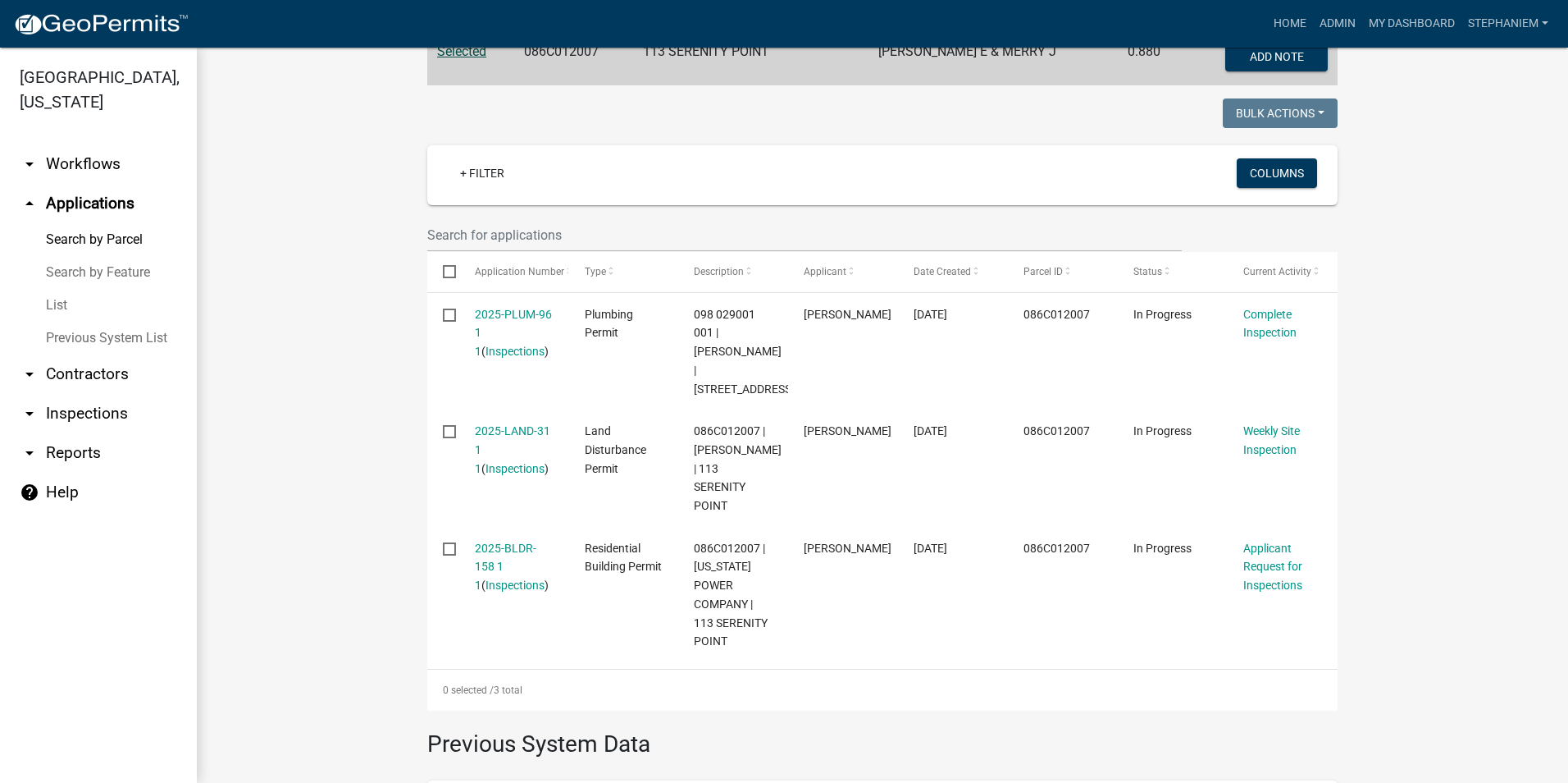
scroll to position [410, 0]
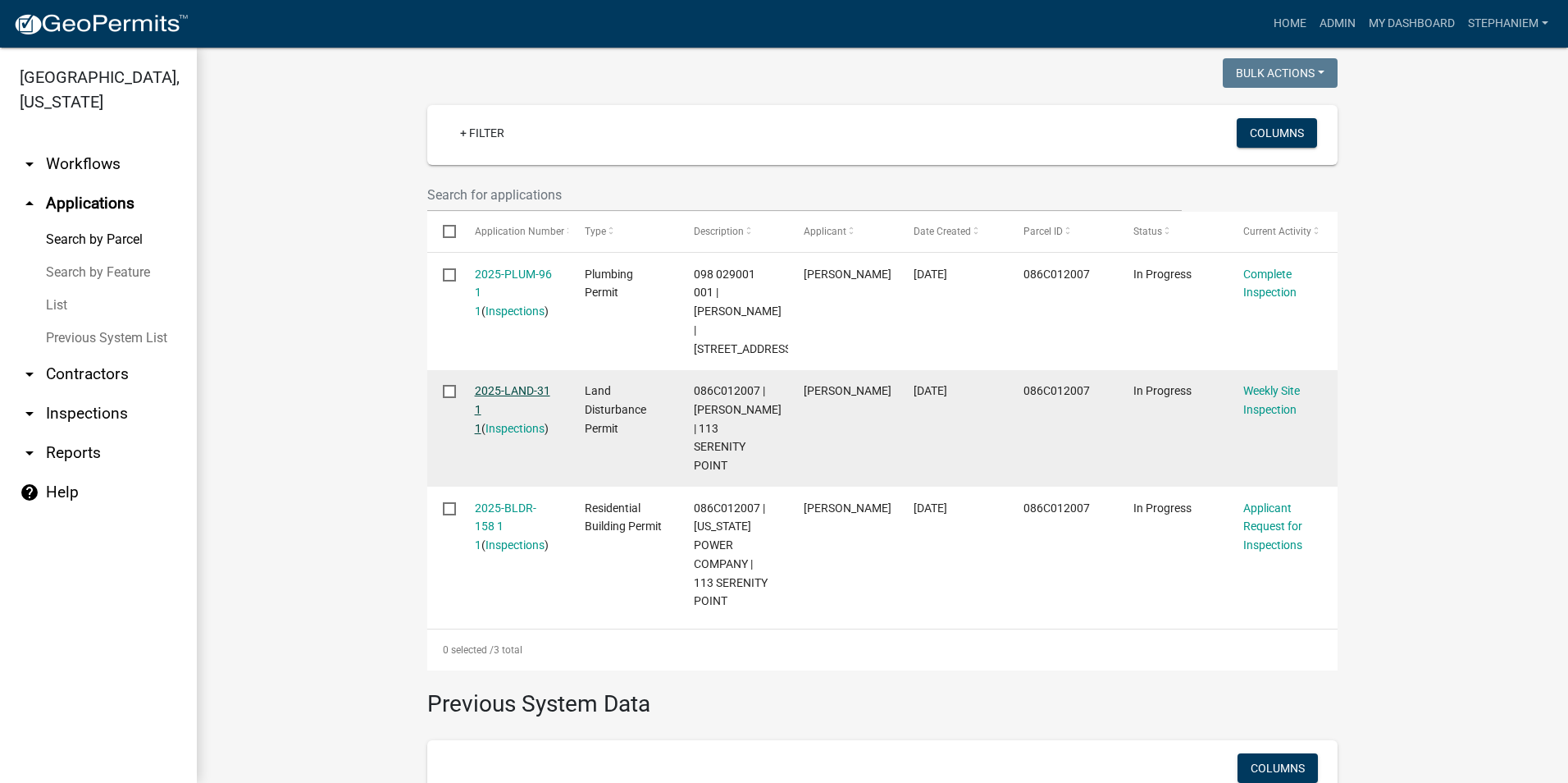
click at [491, 395] on link "2025-LAND-31 1 1" at bounding box center [512, 409] width 75 height 51
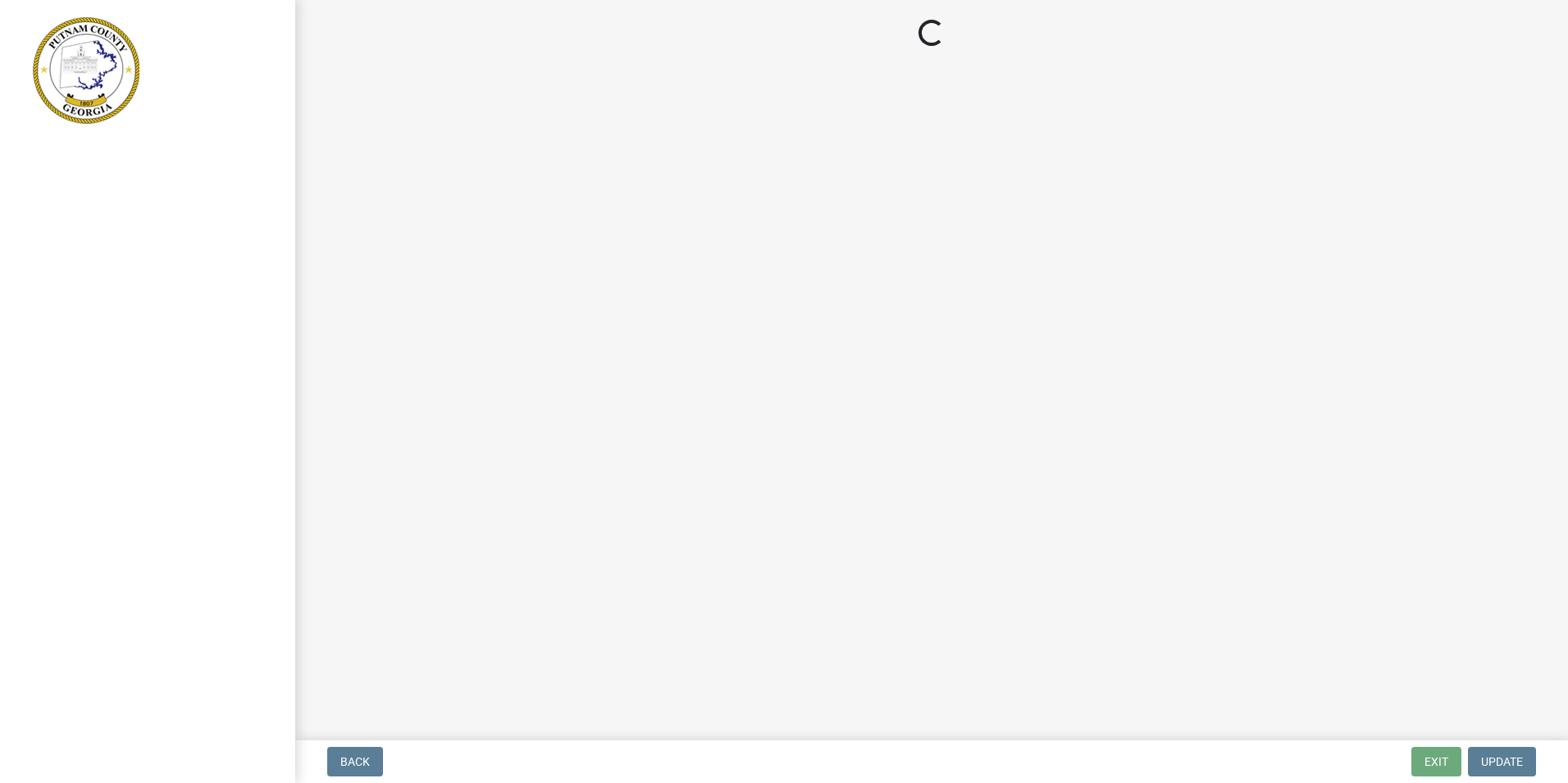
select select "93c72d9c-4ccd-4a4f-9c87-9d2cfc81a2e2"
select select "af3c6edf-34d7-49be-824e-99d5d0a3954f"
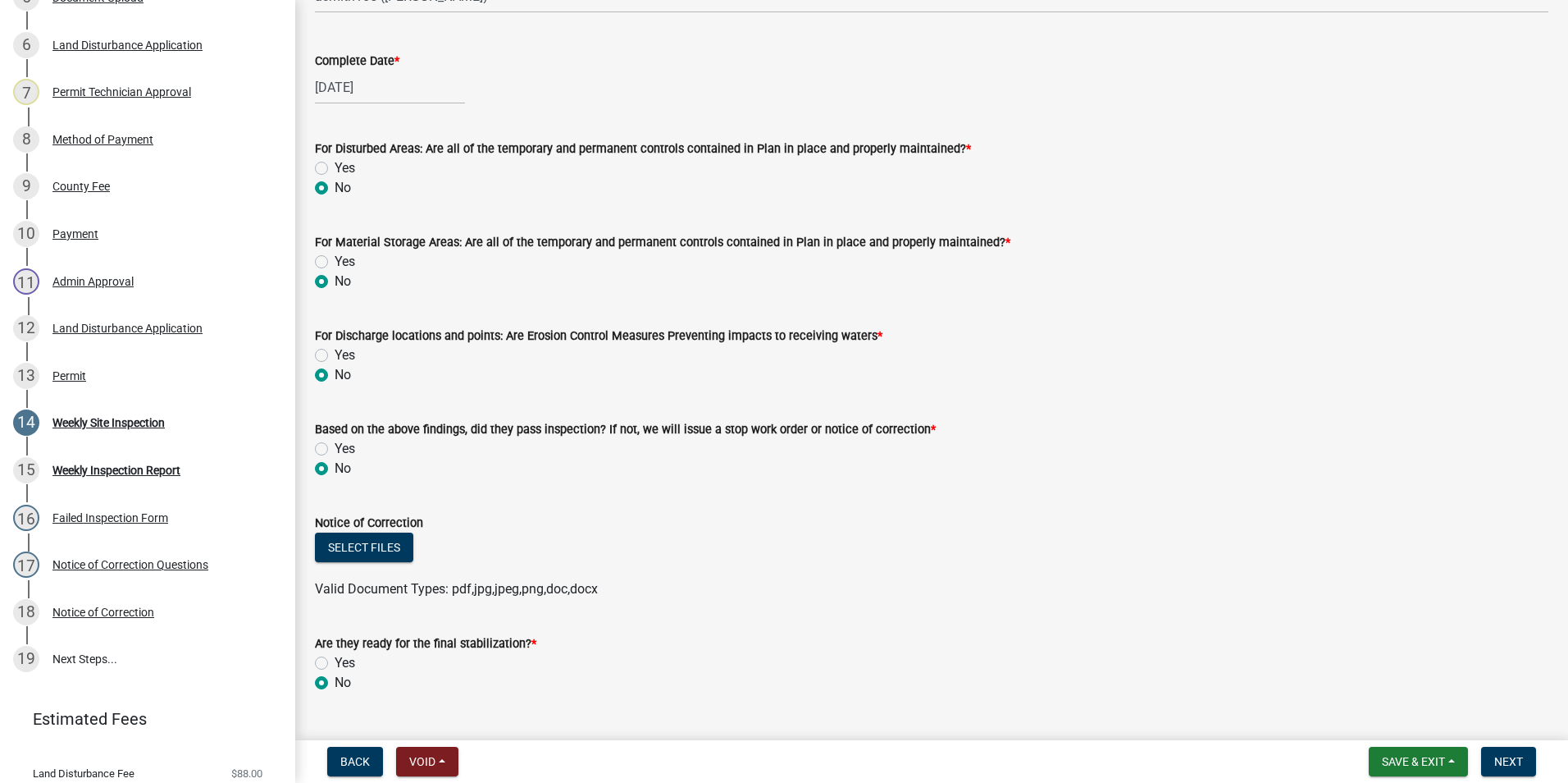
scroll to position [246, 0]
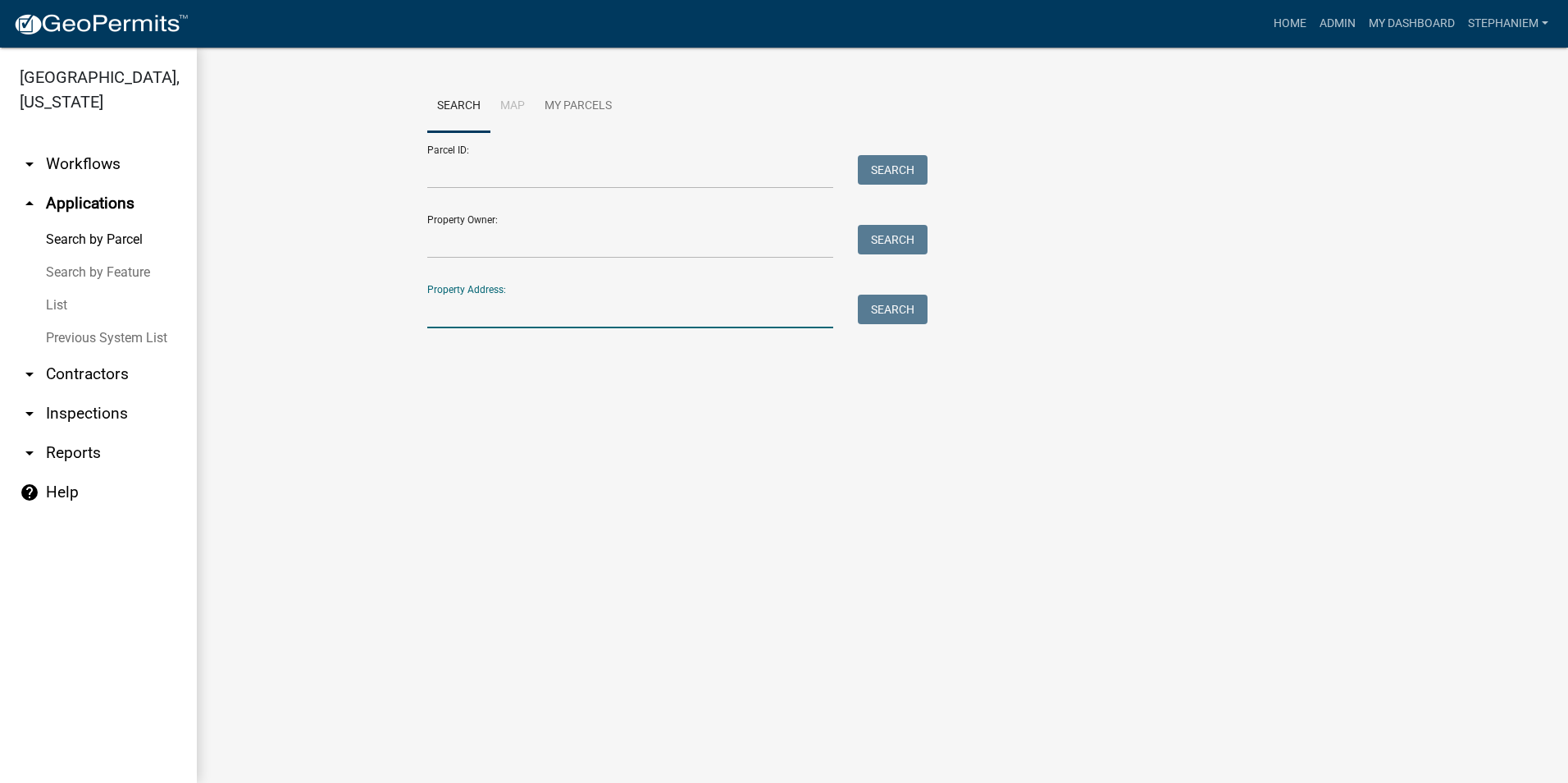
click at [577, 306] on input "Property Address:" at bounding box center [630, 311] width 406 height 34
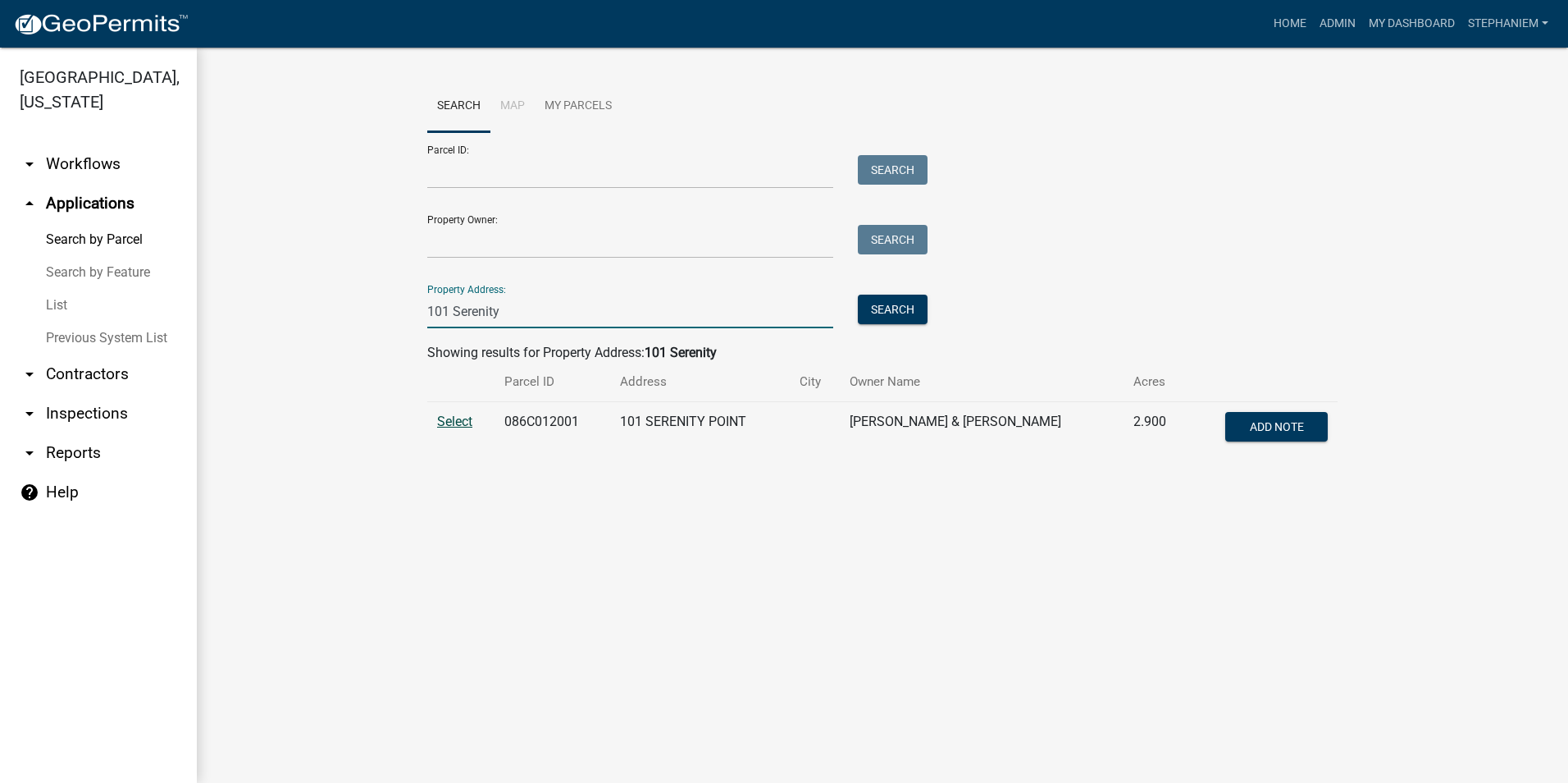
type input "101 Serenity"
click at [463, 421] on span "Select" at bounding box center [455, 421] width 35 height 16
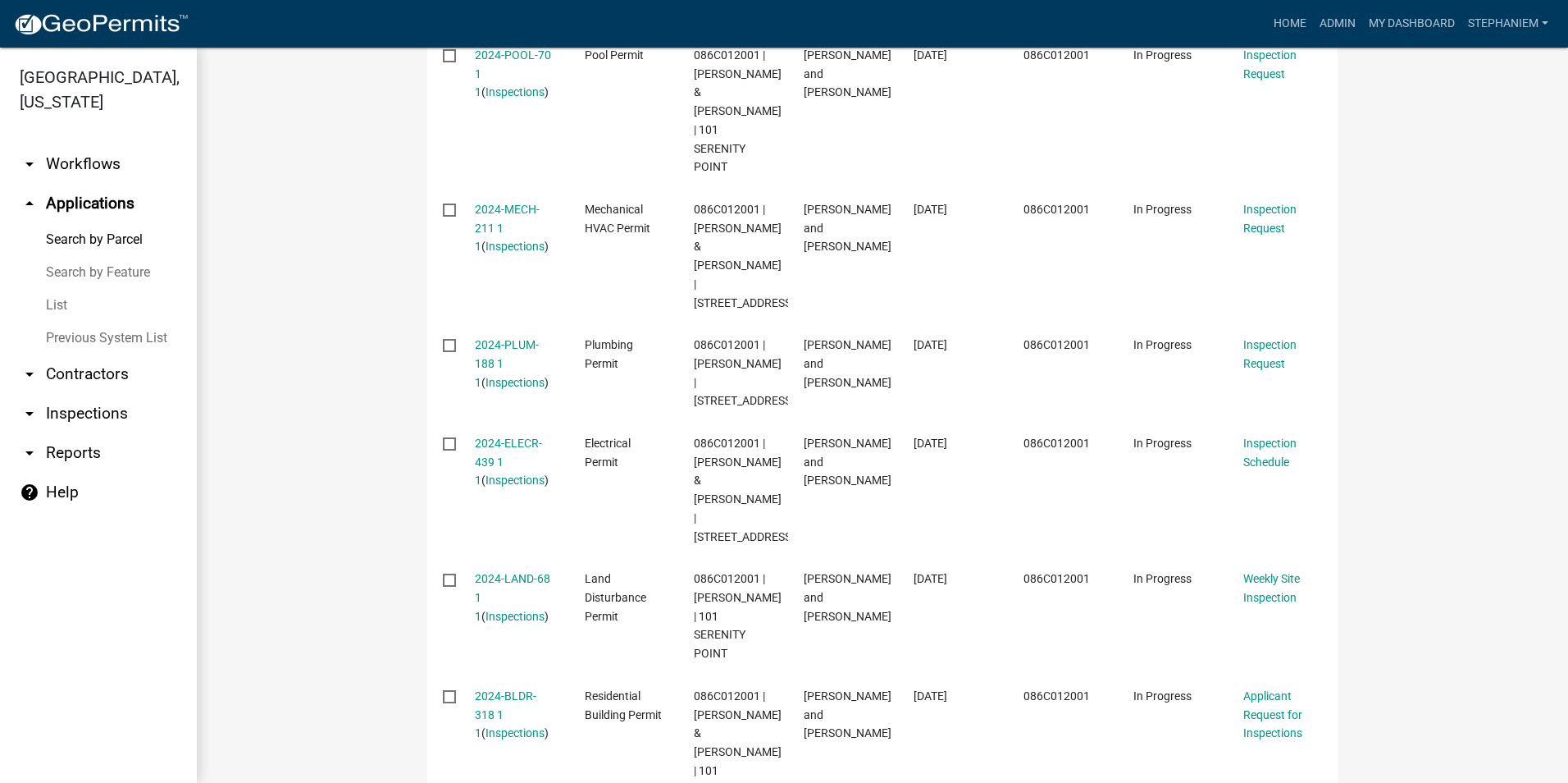
scroll to position [820, 0]
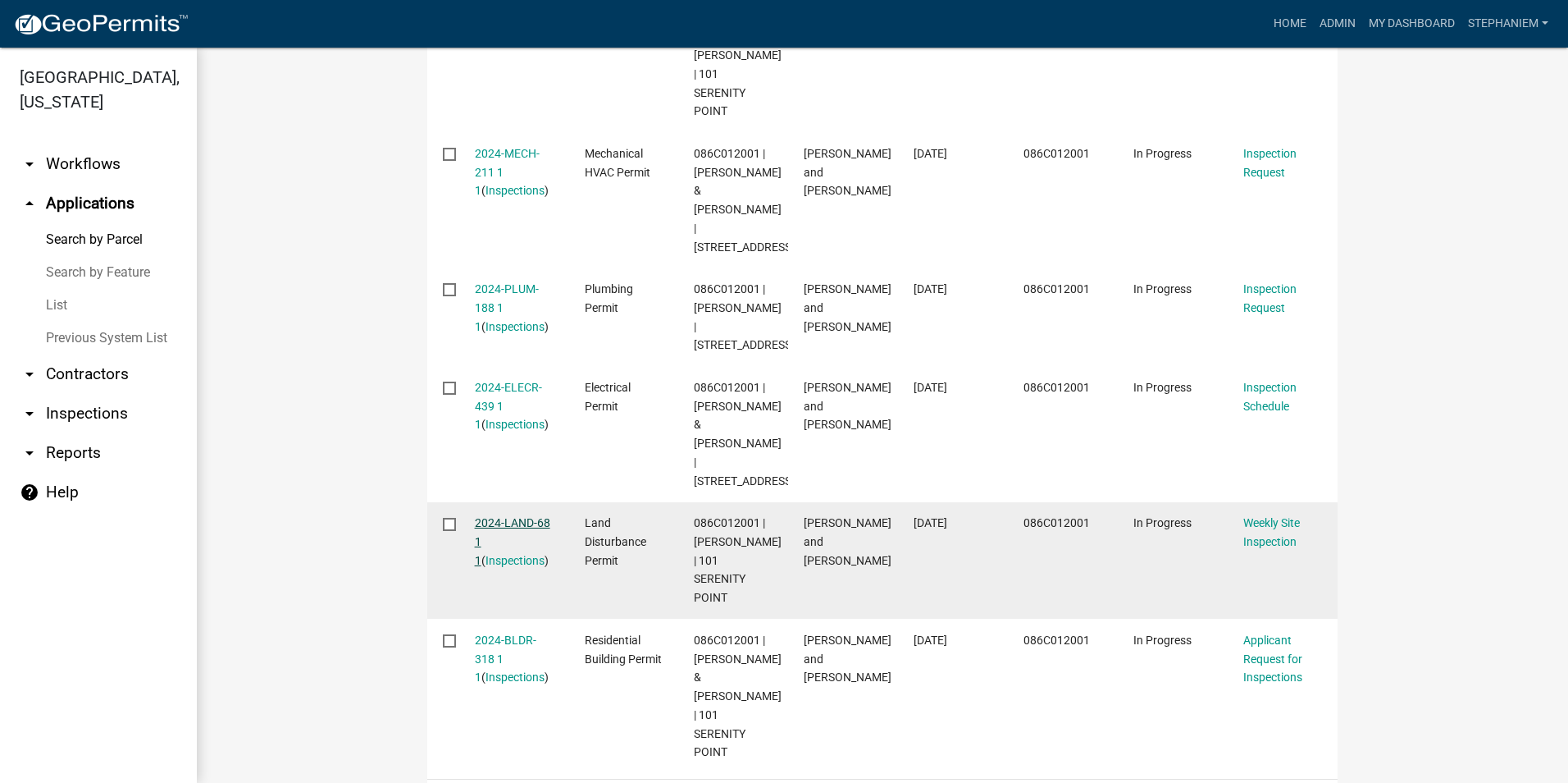
click at [487, 516] on link "2024-LAND-68 1 1" at bounding box center [512, 541] width 75 height 51
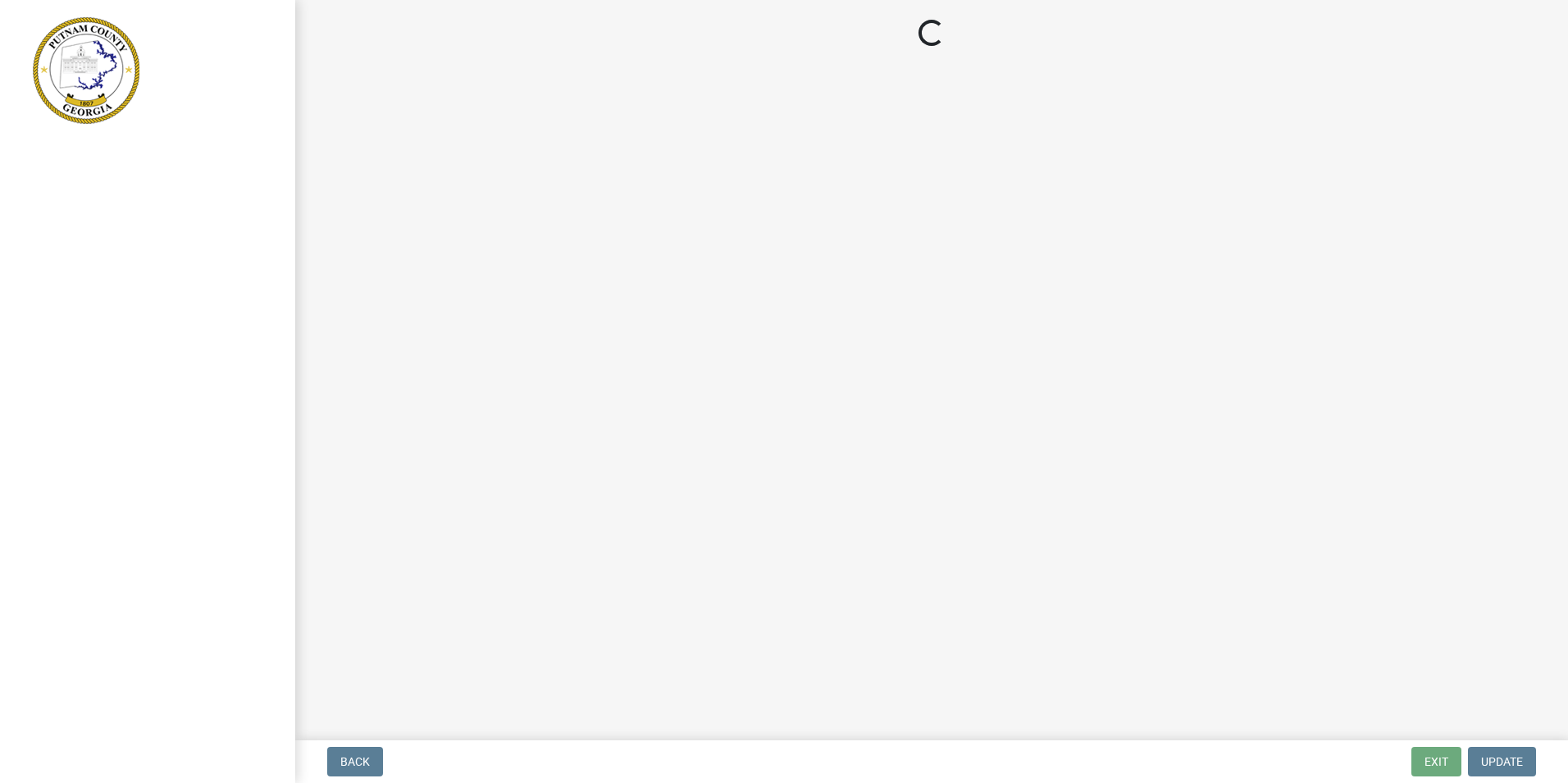
select select "af3c6edf-34d7-49be-824e-99d5d0a3954f"
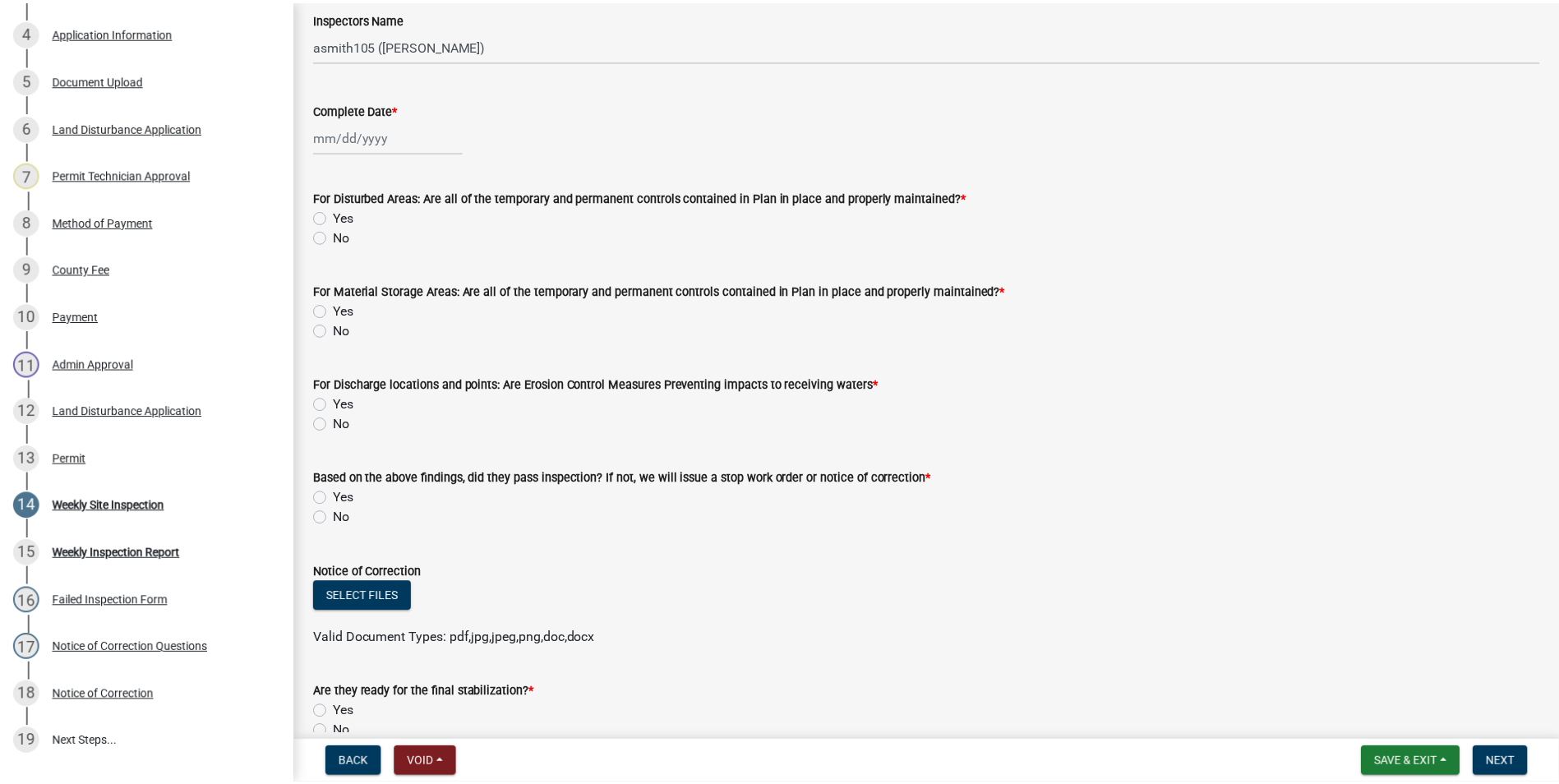
scroll to position [246, 0]
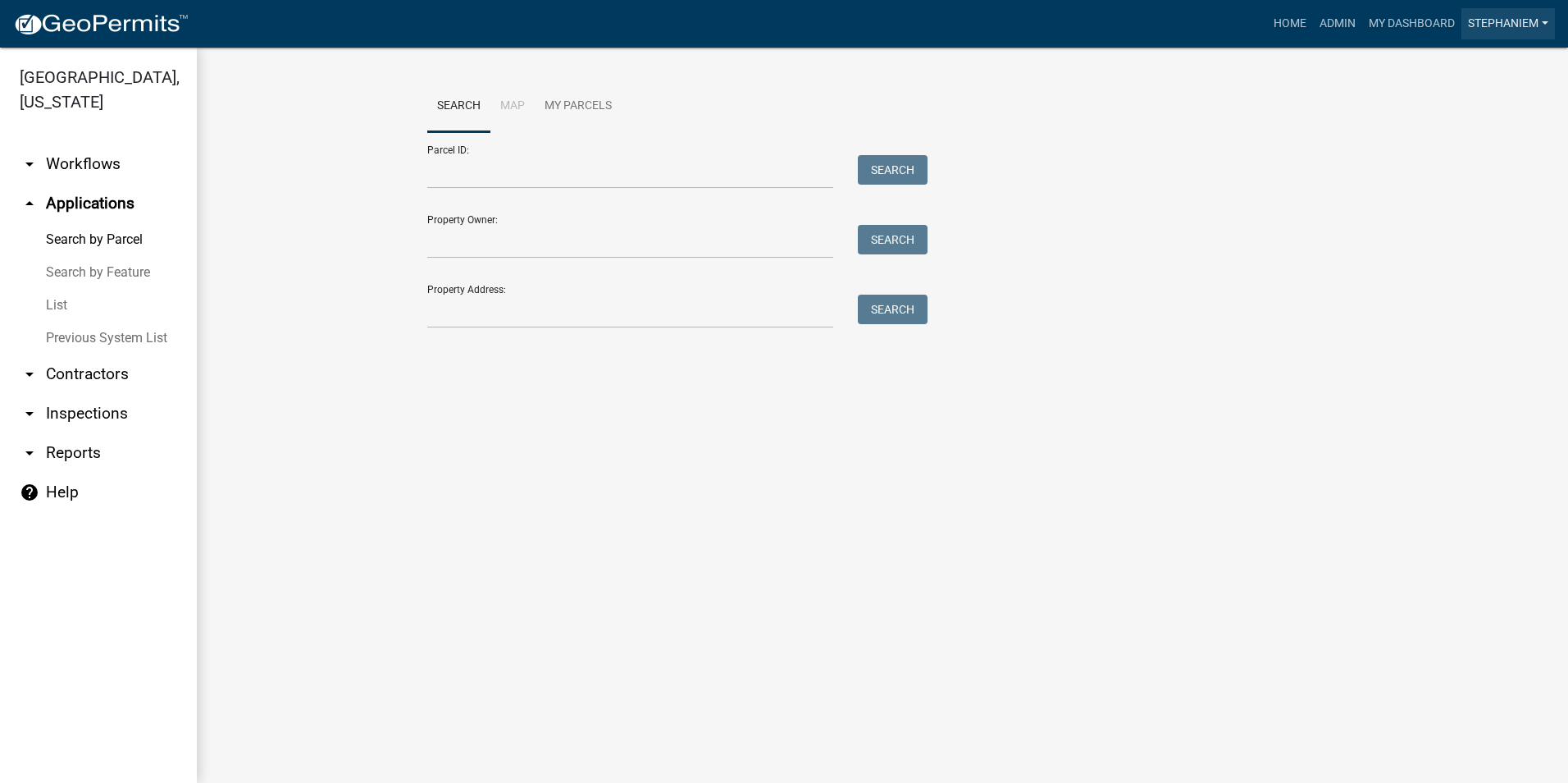
click at [1520, 9] on link "StephanieM" at bounding box center [1508, 24] width 93 height 31
click at [1504, 104] on link "Account" at bounding box center [1489, 107] width 131 height 40
